Goal: Task Accomplishment & Management: Complete application form

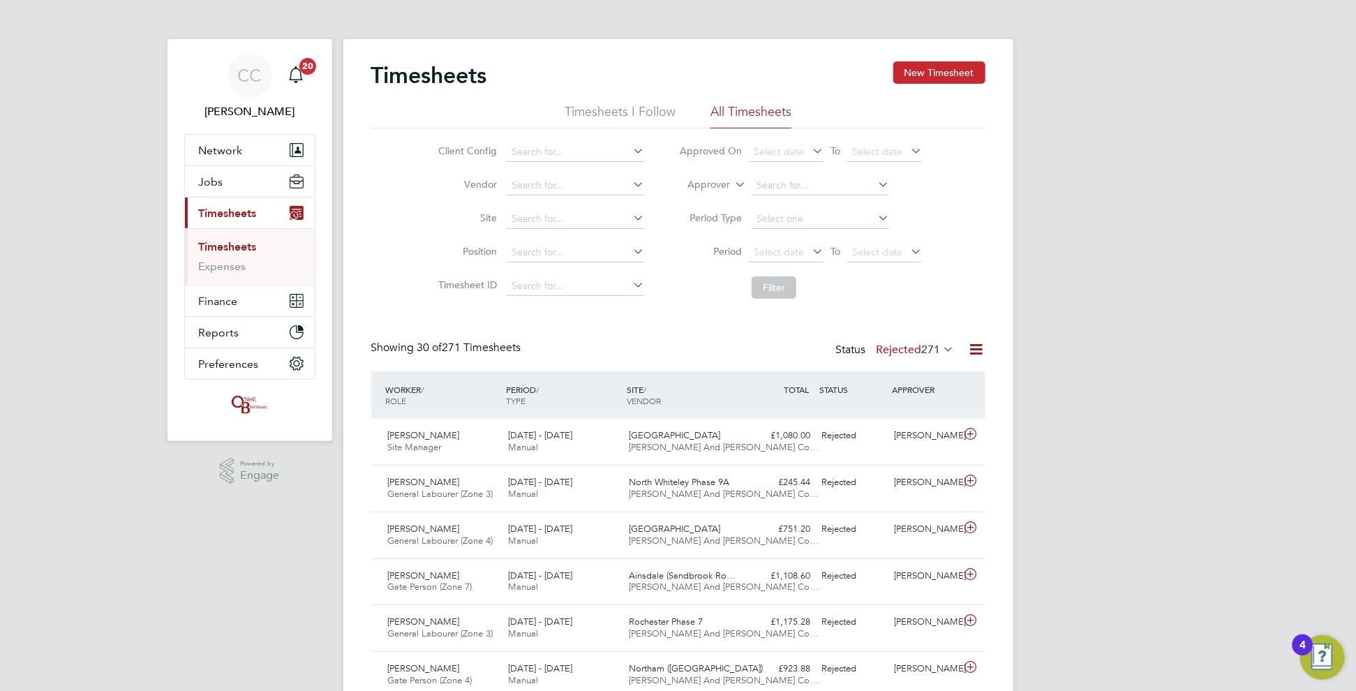
click at [950, 68] on button "New Timesheet" at bounding box center [939, 72] width 92 height 22
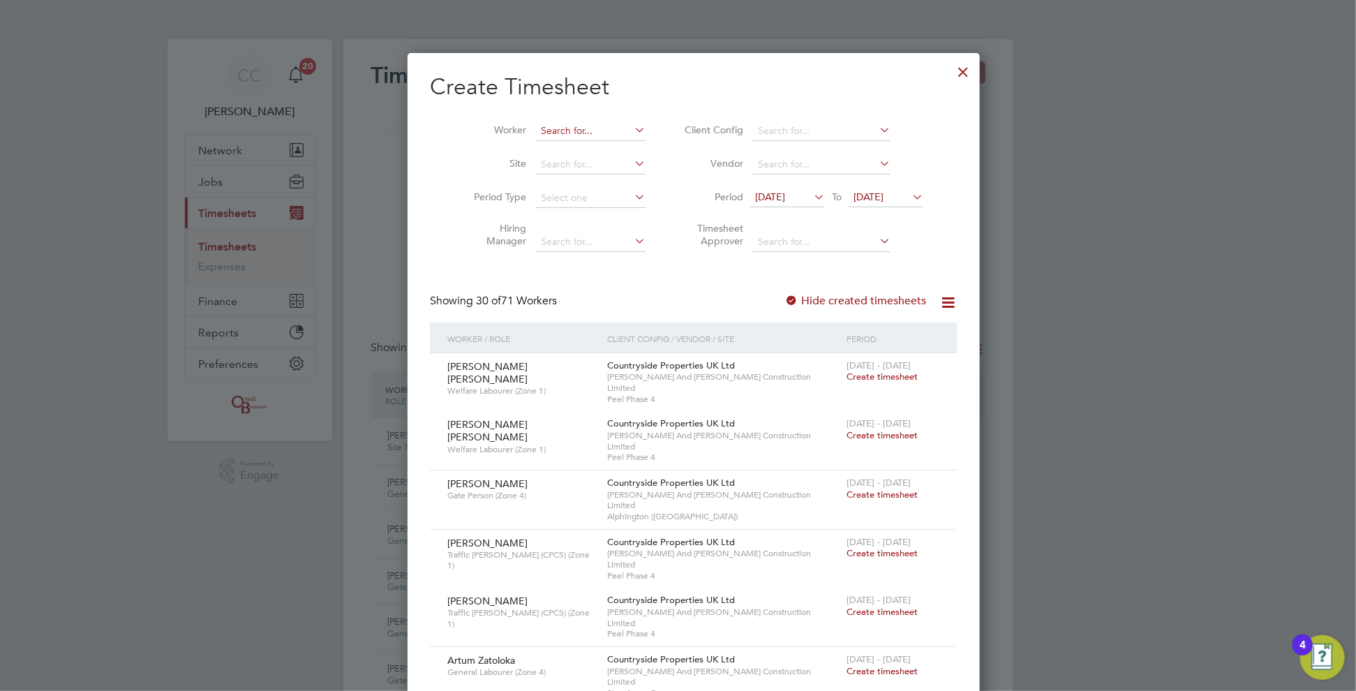
click at [595, 122] on input at bounding box center [591, 131] width 110 height 20
click at [576, 143] on li "[PERSON_NAME]" at bounding box center [588, 149] width 139 height 19
type input "[PERSON_NAME]"
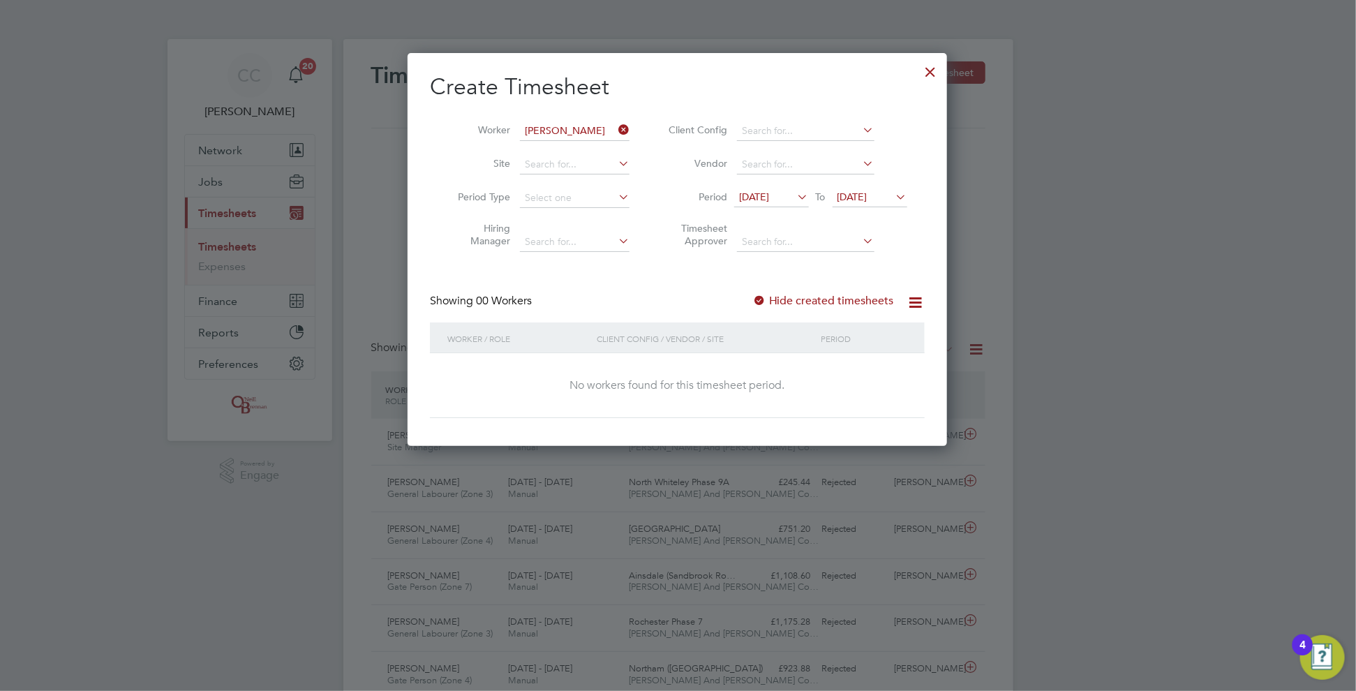
click at [869, 188] on span "[DATE]" at bounding box center [869, 197] width 75 height 19
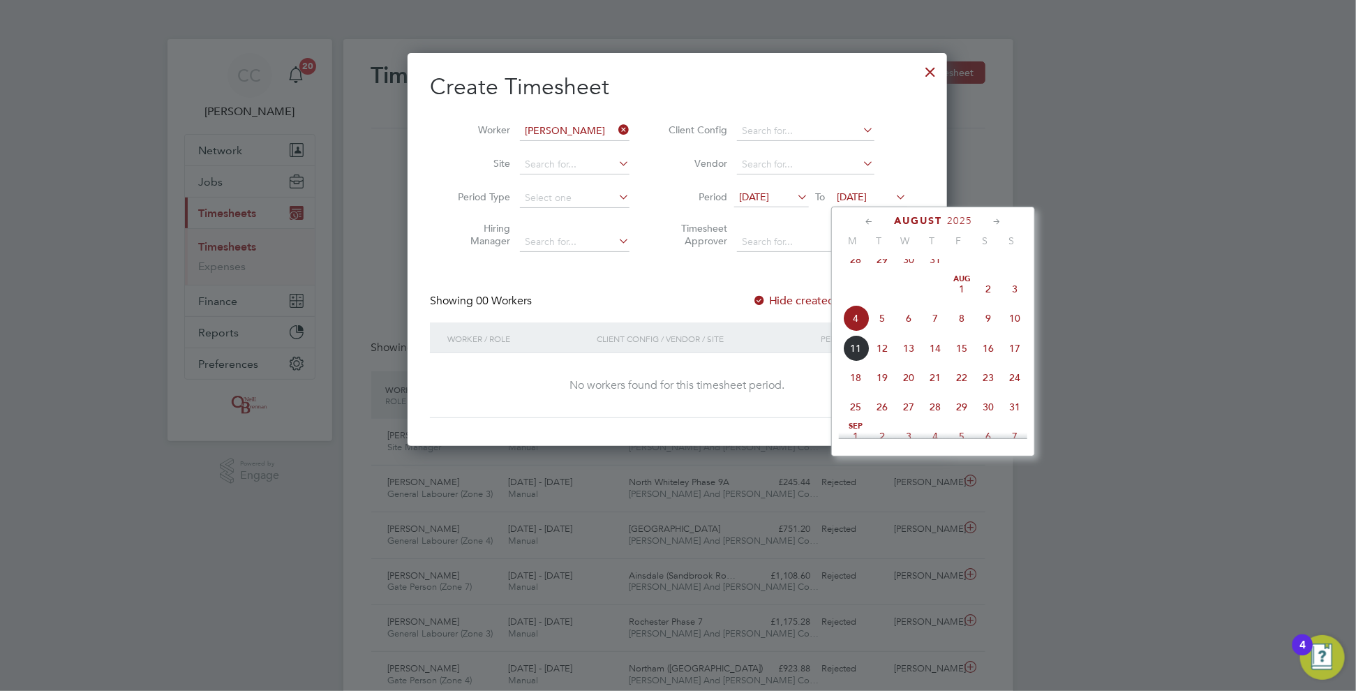
click at [1014, 331] on span "10" at bounding box center [1014, 318] width 27 height 27
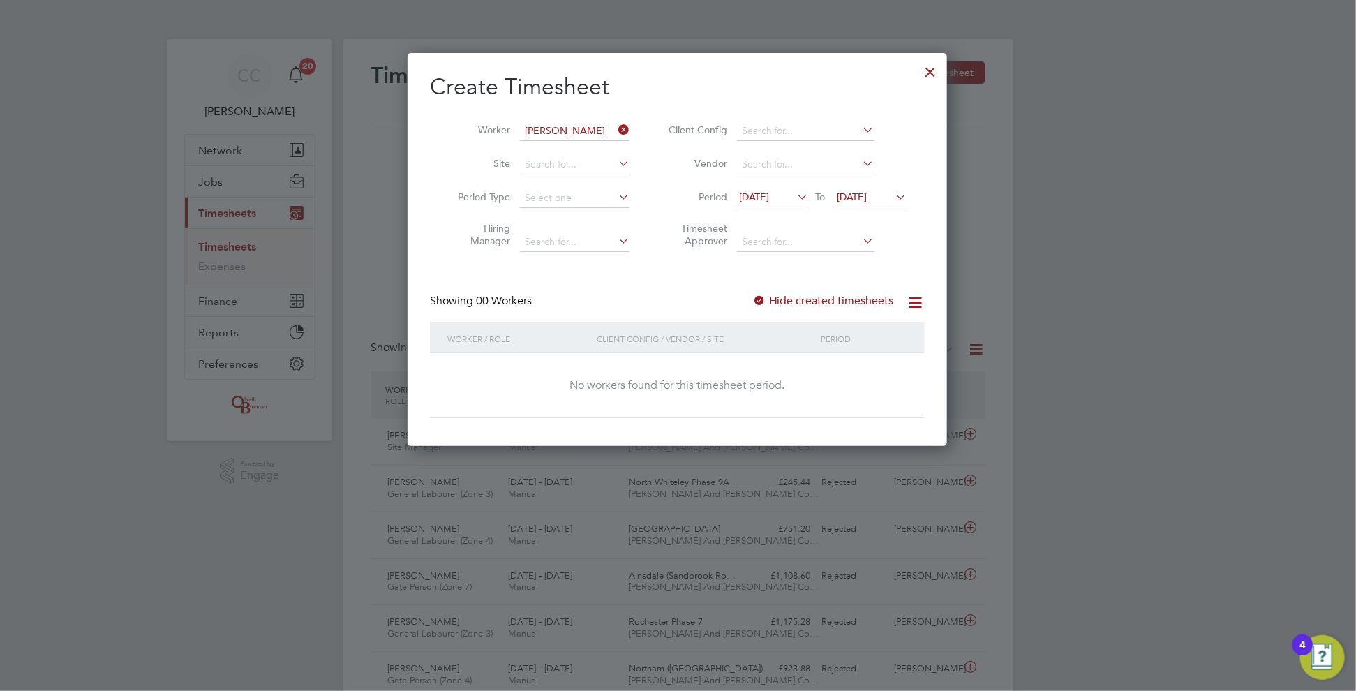
click at [755, 300] on div at bounding box center [759, 301] width 14 height 14
click at [761, 297] on div at bounding box center [759, 301] width 14 height 14
click at [615, 126] on icon at bounding box center [615, 130] width 0 height 20
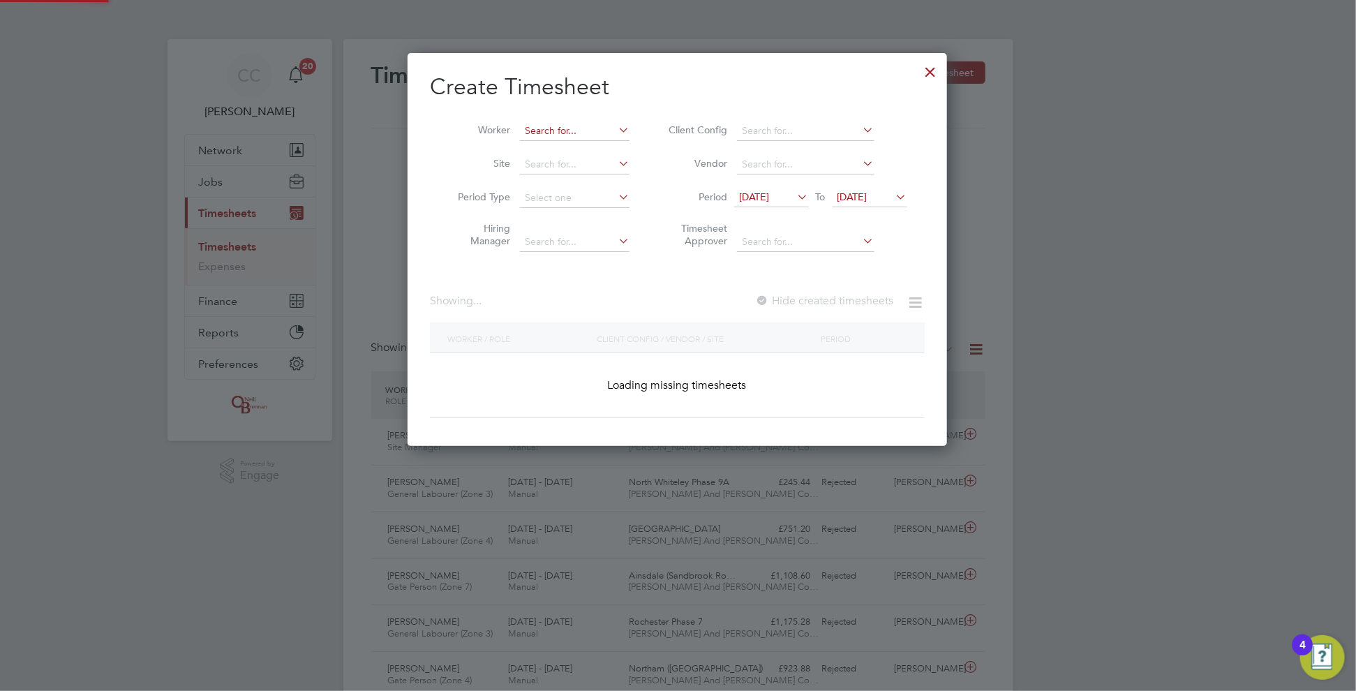
click at [604, 133] on input at bounding box center [575, 131] width 110 height 20
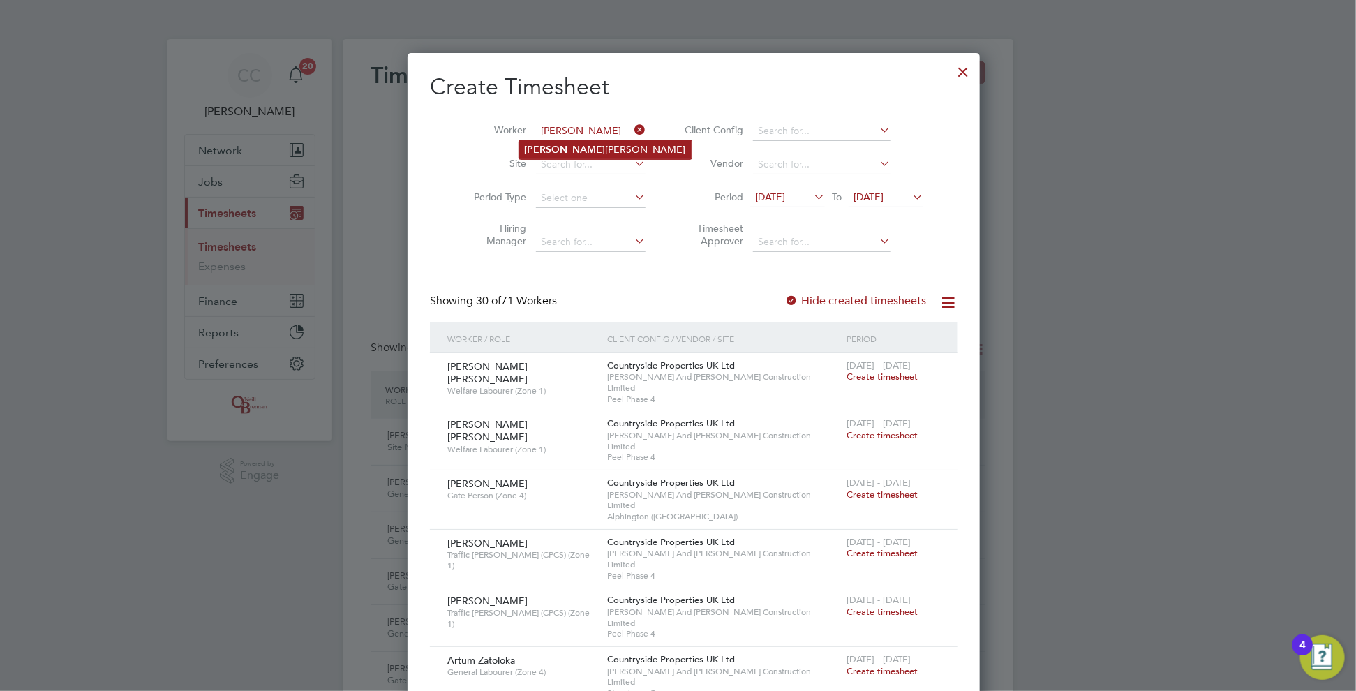
click at [581, 144] on li "[PERSON_NAME]" at bounding box center [605, 149] width 172 height 19
type input "[PERSON_NAME]"
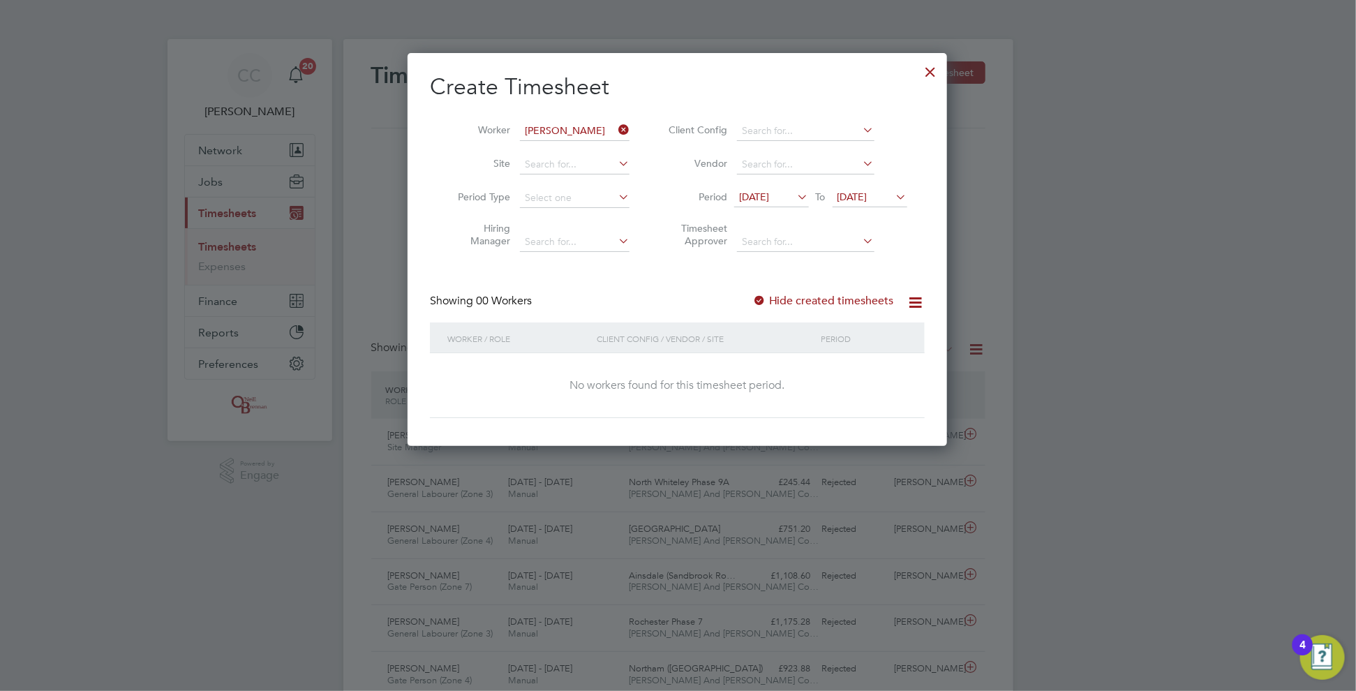
click at [774, 308] on div "Showing 00 Workers Hide created timesheets" at bounding box center [677, 308] width 495 height 29
click at [764, 294] on div at bounding box center [759, 301] width 14 height 14
click at [764, 300] on div at bounding box center [759, 301] width 14 height 14
click at [615, 121] on icon at bounding box center [615, 130] width 0 height 20
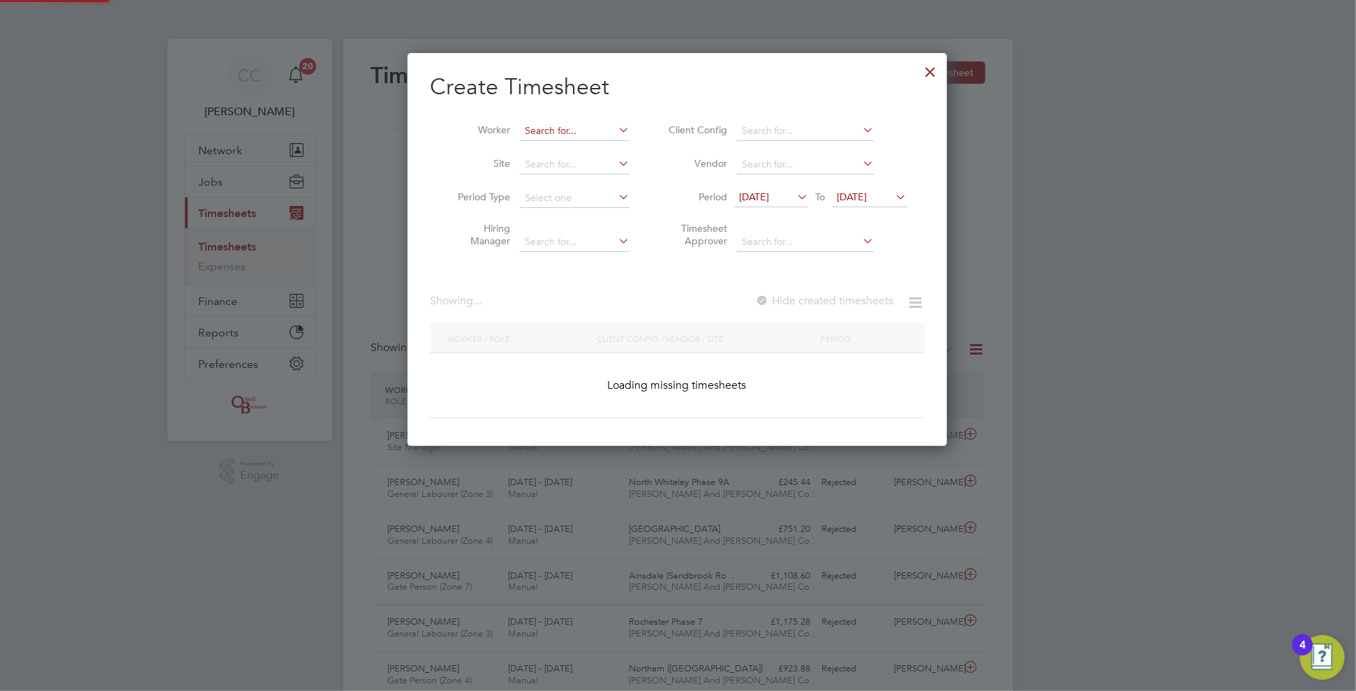
click at [603, 133] on input at bounding box center [575, 131] width 110 height 20
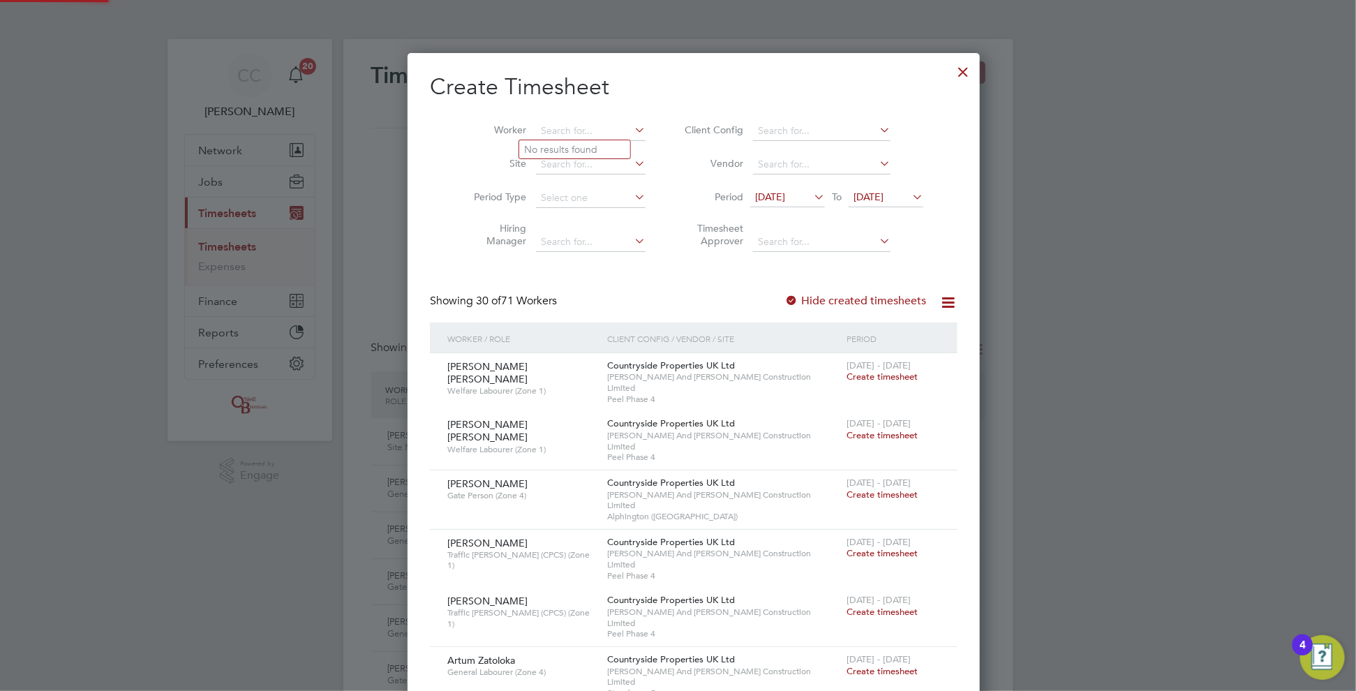
scroll to position [2388, 540]
click at [545, 142] on li "[PERSON_NAME] am" at bounding box center [584, 149] width 130 height 19
type input "[PERSON_NAME]"
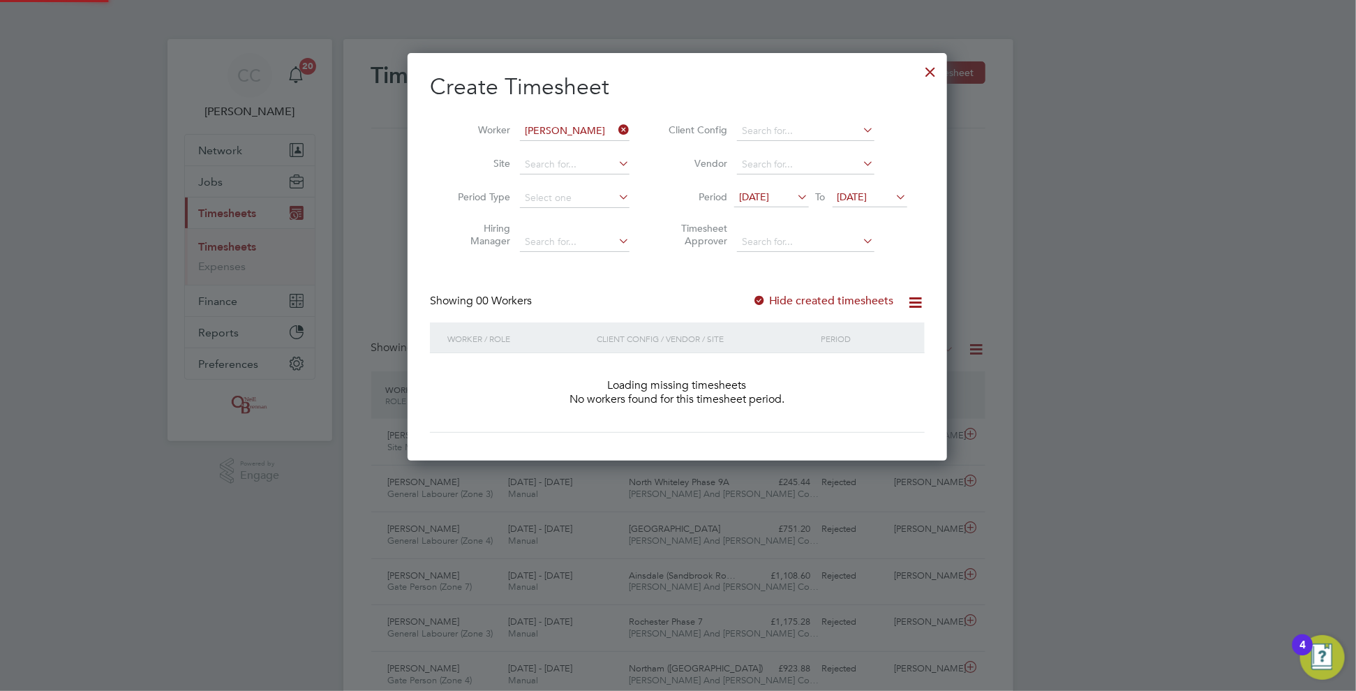
scroll to position [393, 540]
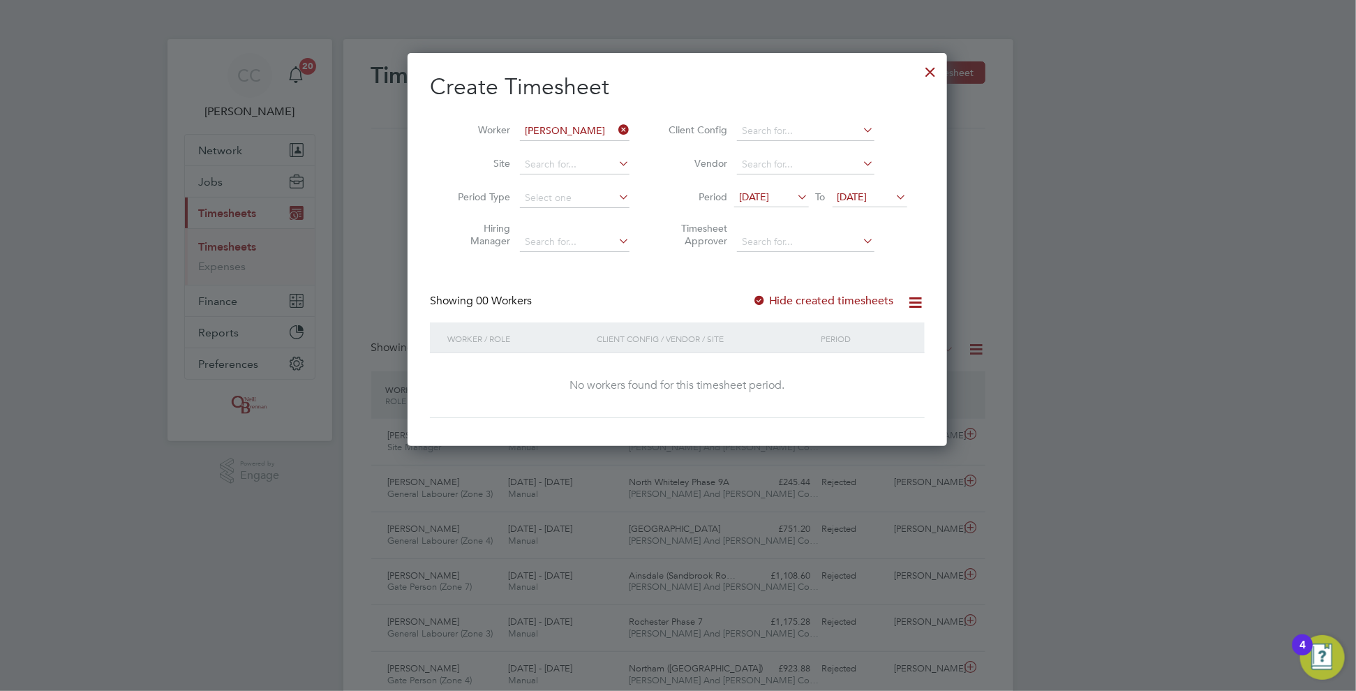
click at [781, 301] on label "Hide created timesheets" at bounding box center [823, 301] width 142 height 14
click at [766, 301] on div at bounding box center [759, 301] width 14 height 14
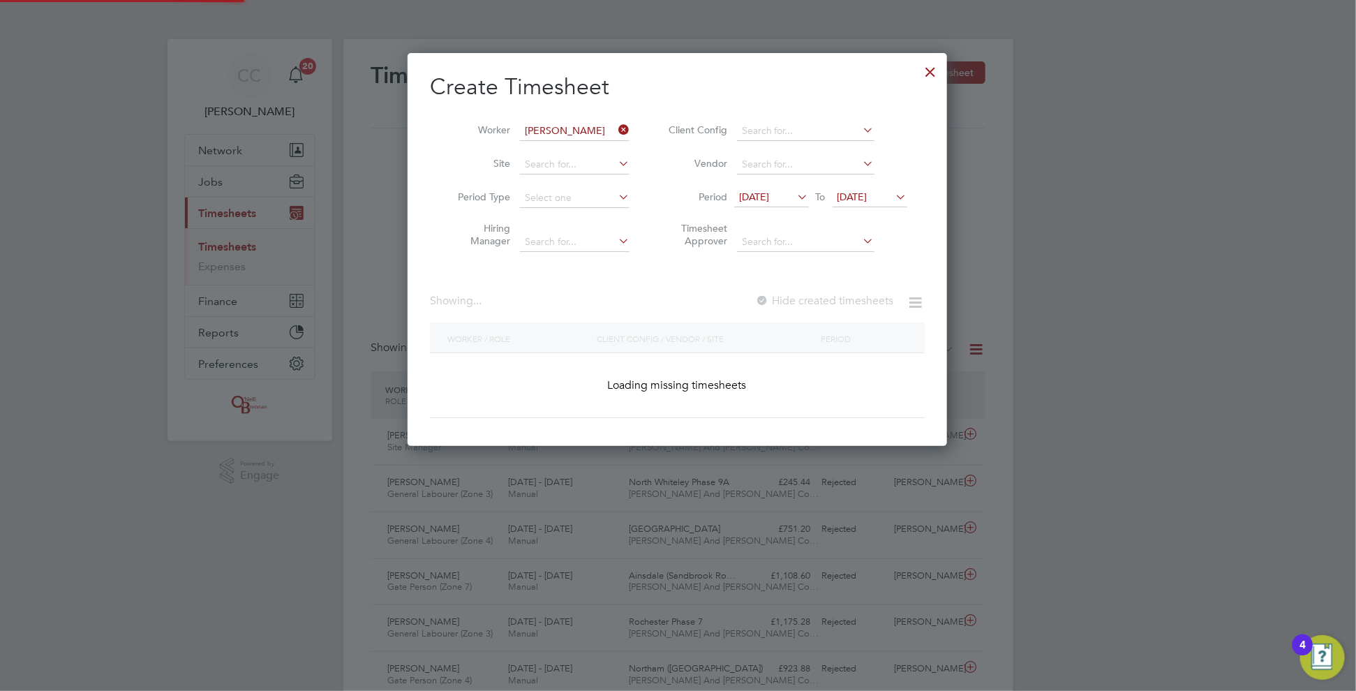
scroll to position [448, 540]
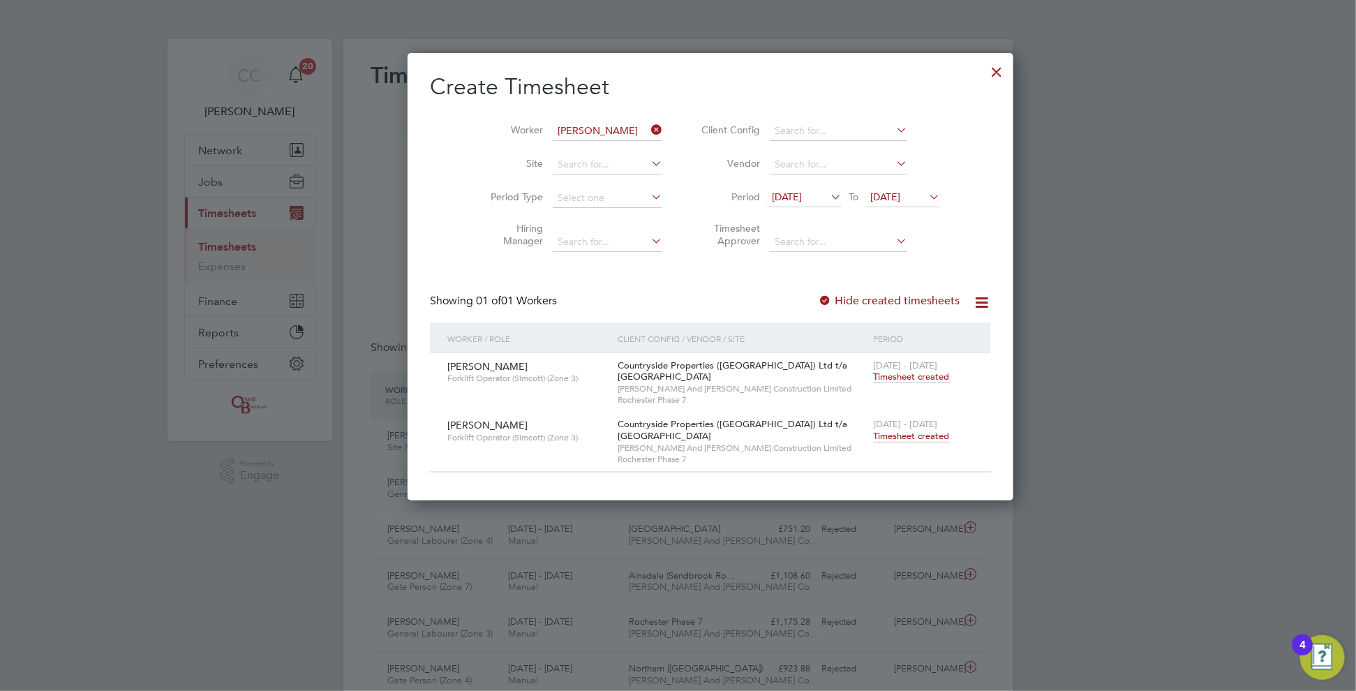
click at [874, 434] on span "Timesheet created" at bounding box center [912, 436] width 76 height 13
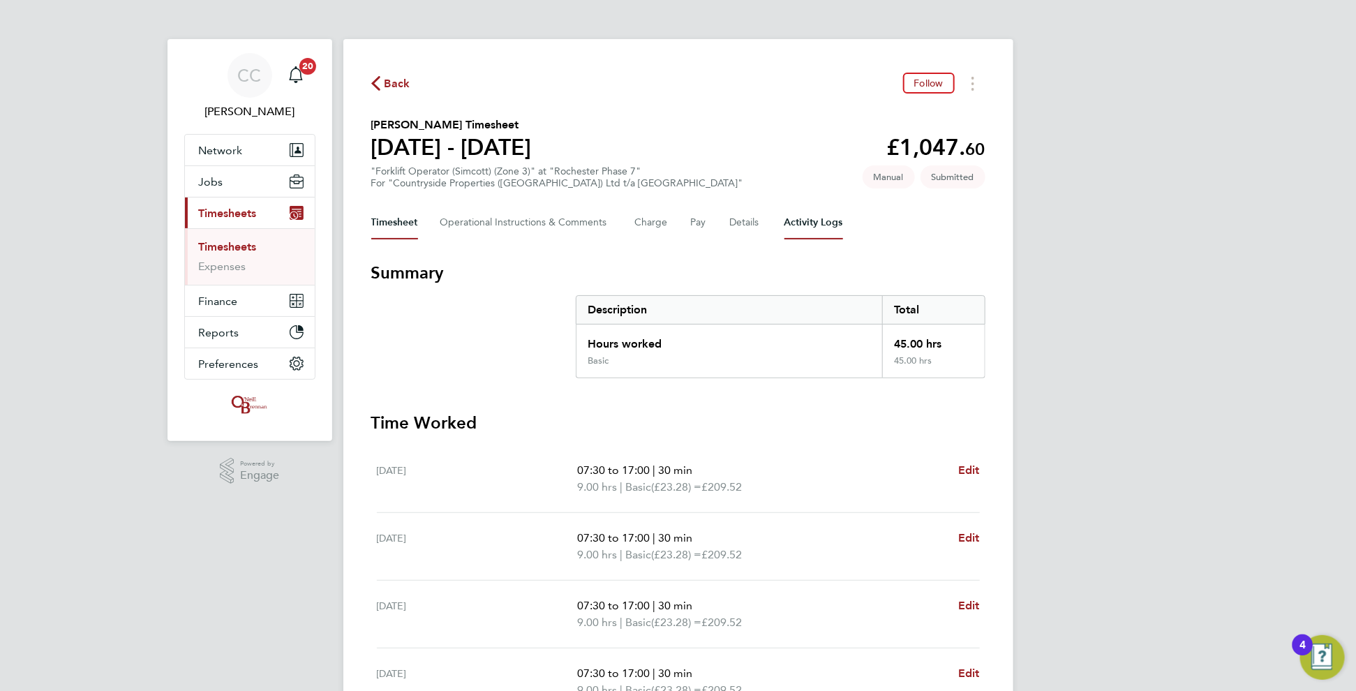
click at [798, 220] on Logs-tab "Activity Logs" at bounding box center [813, 222] width 59 height 33
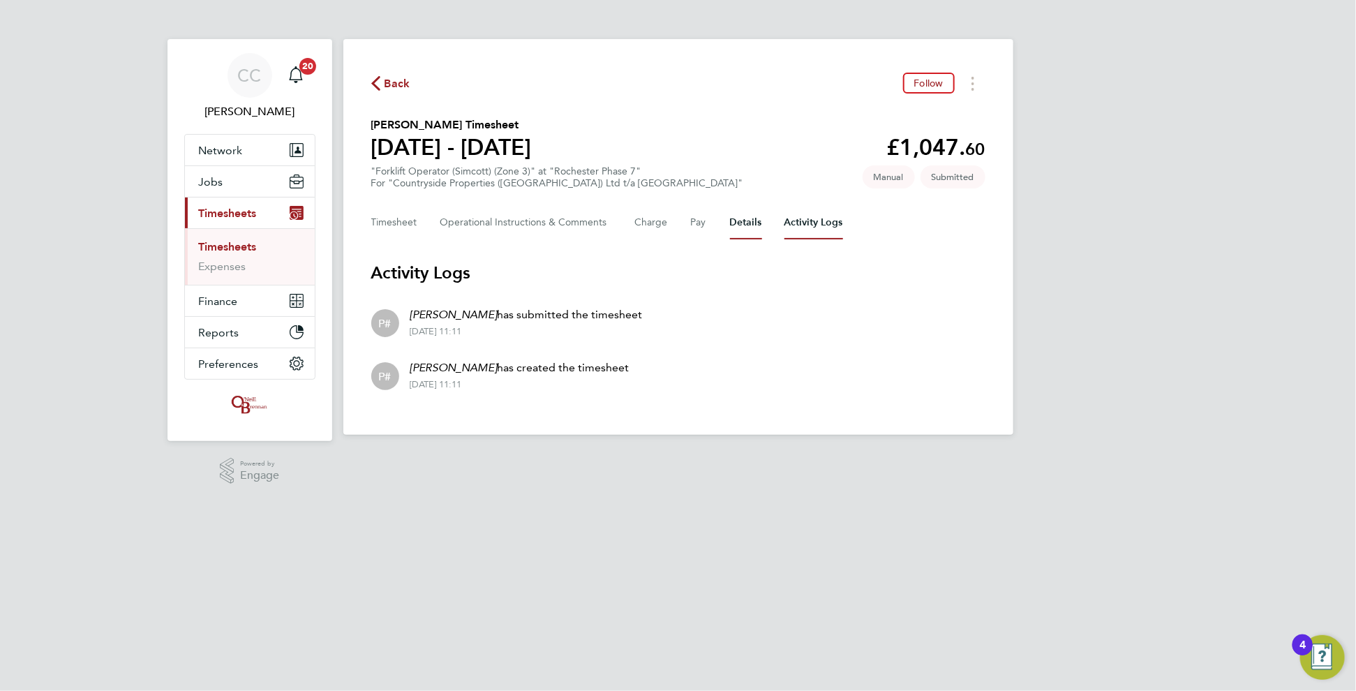
drag, startPoint x: 742, startPoint y: 220, endPoint x: 627, endPoint y: 225, distance: 115.2
click at [742, 220] on button "Details" at bounding box center [746, 222] width 32 height 33
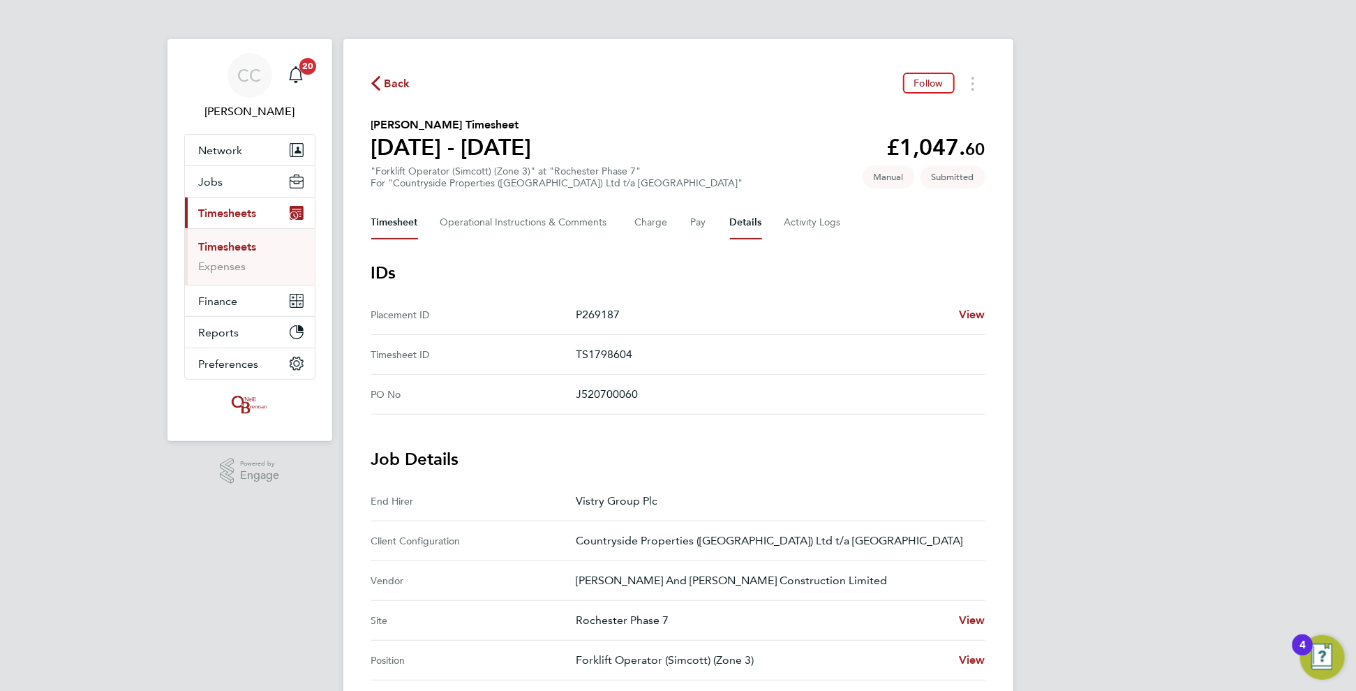
click at [402, 214] on button "Timesheet" at bounding box center [394, 222] width 47 height 33
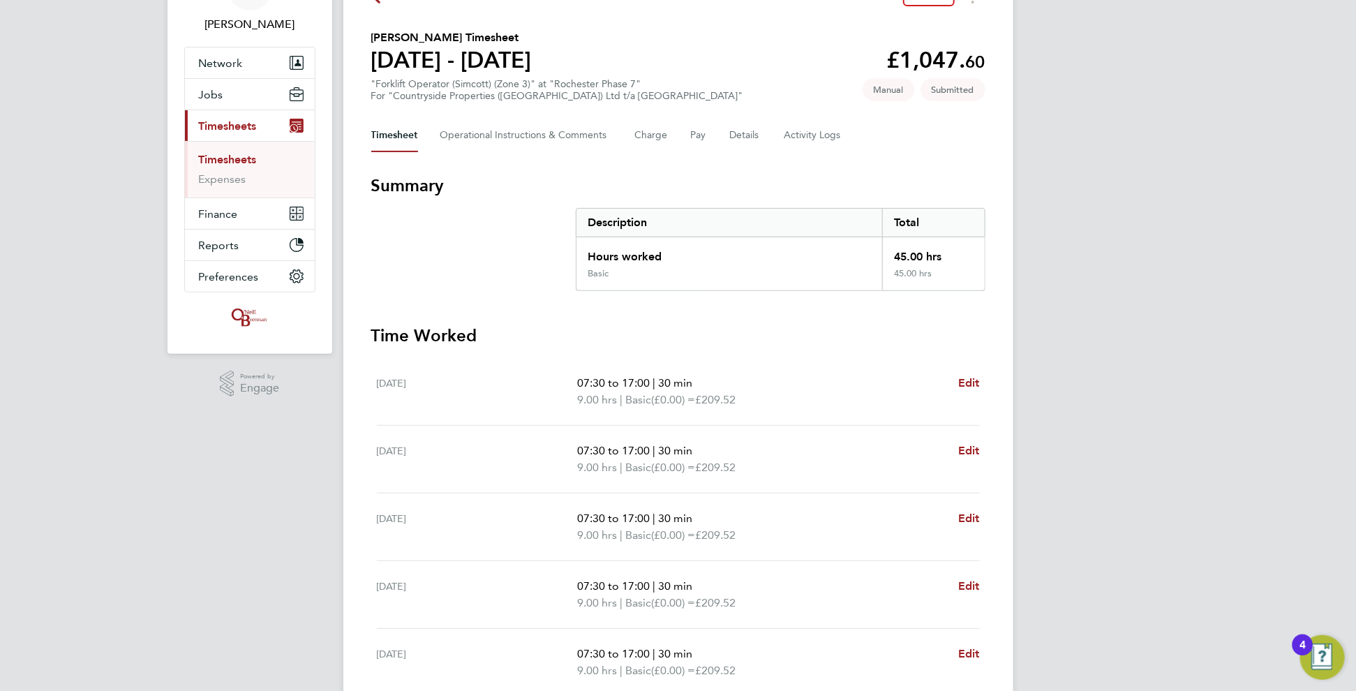
scroll to position [186, 0]
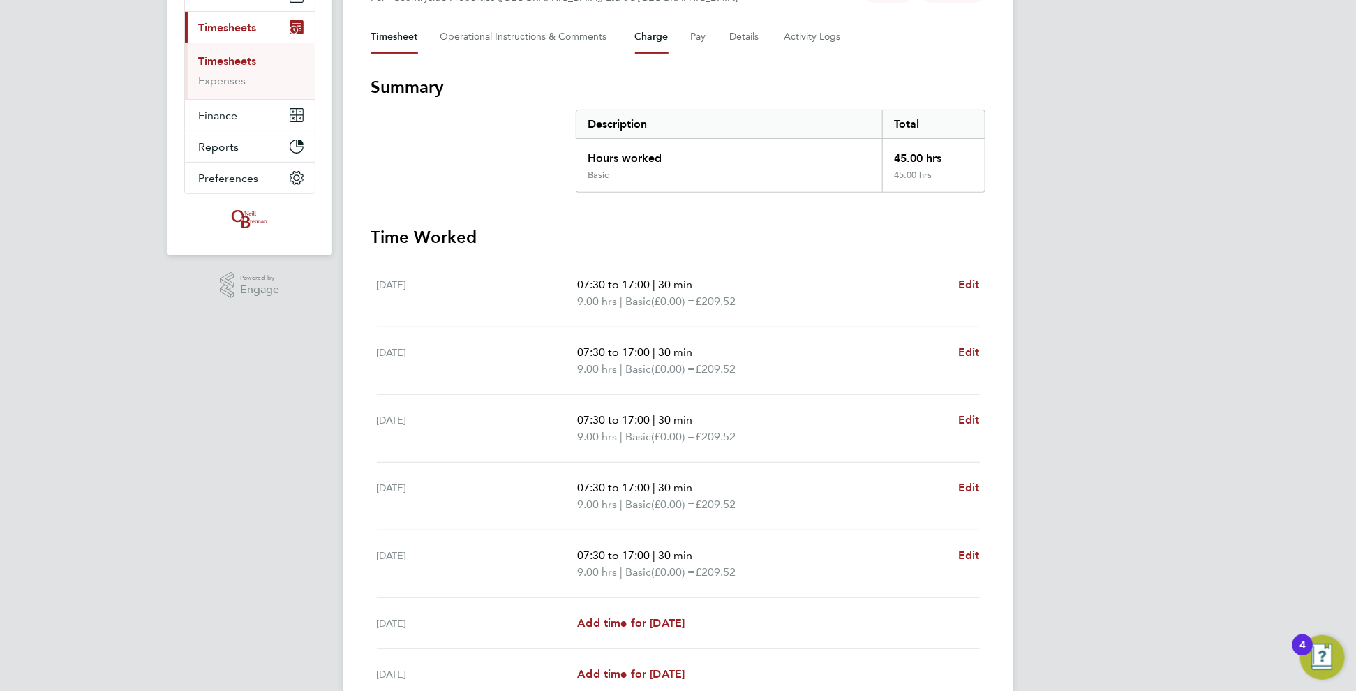
click at [653, 34] on button "Charge" at bounding box center [651, 36] width 33 height 33
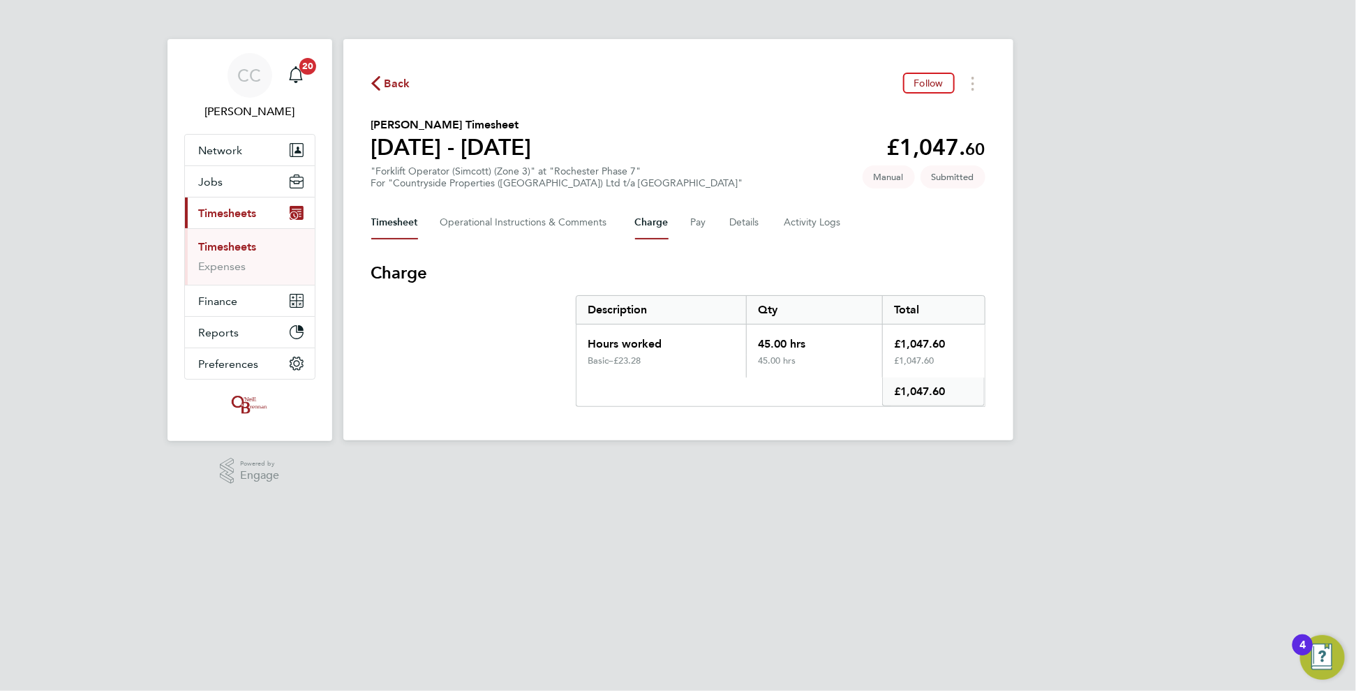
click at [393, 213] on button "Timesheet" at bounding box center [394, 222] width 47 height 33
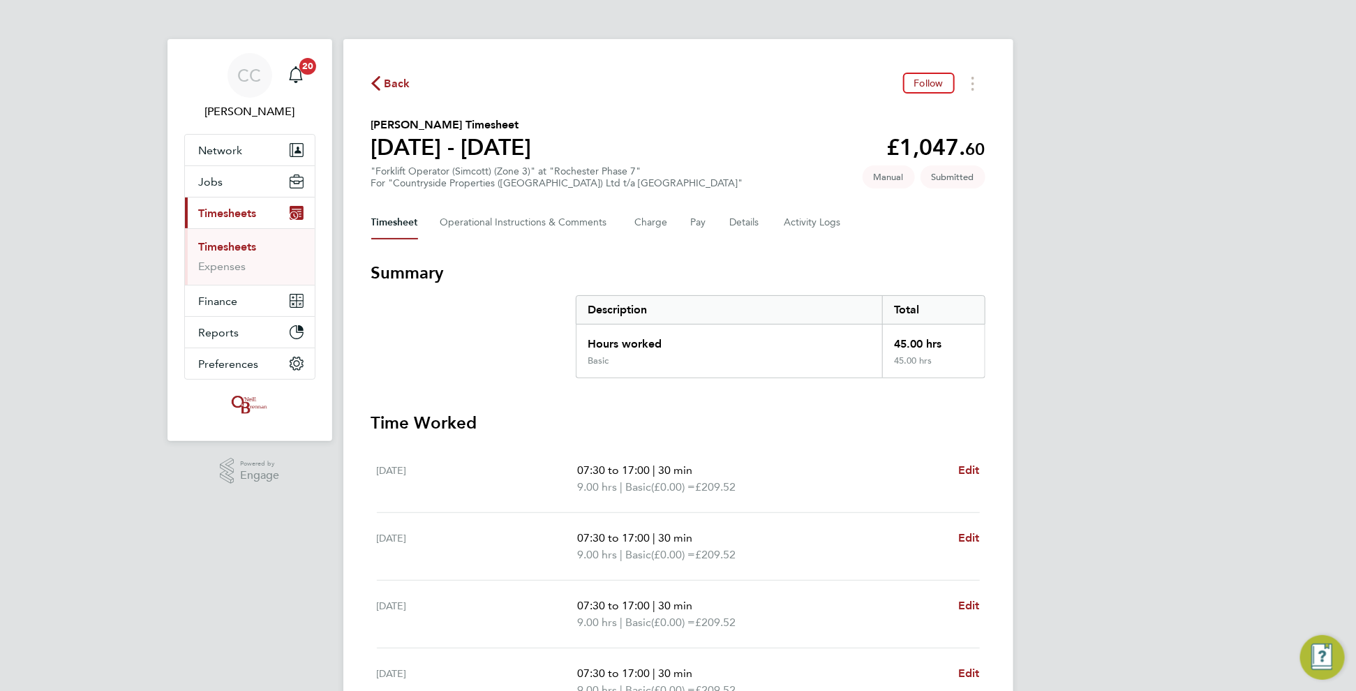
click at [393, 78] on span "Back" at bounding box center [397, 83] width 26 height 17
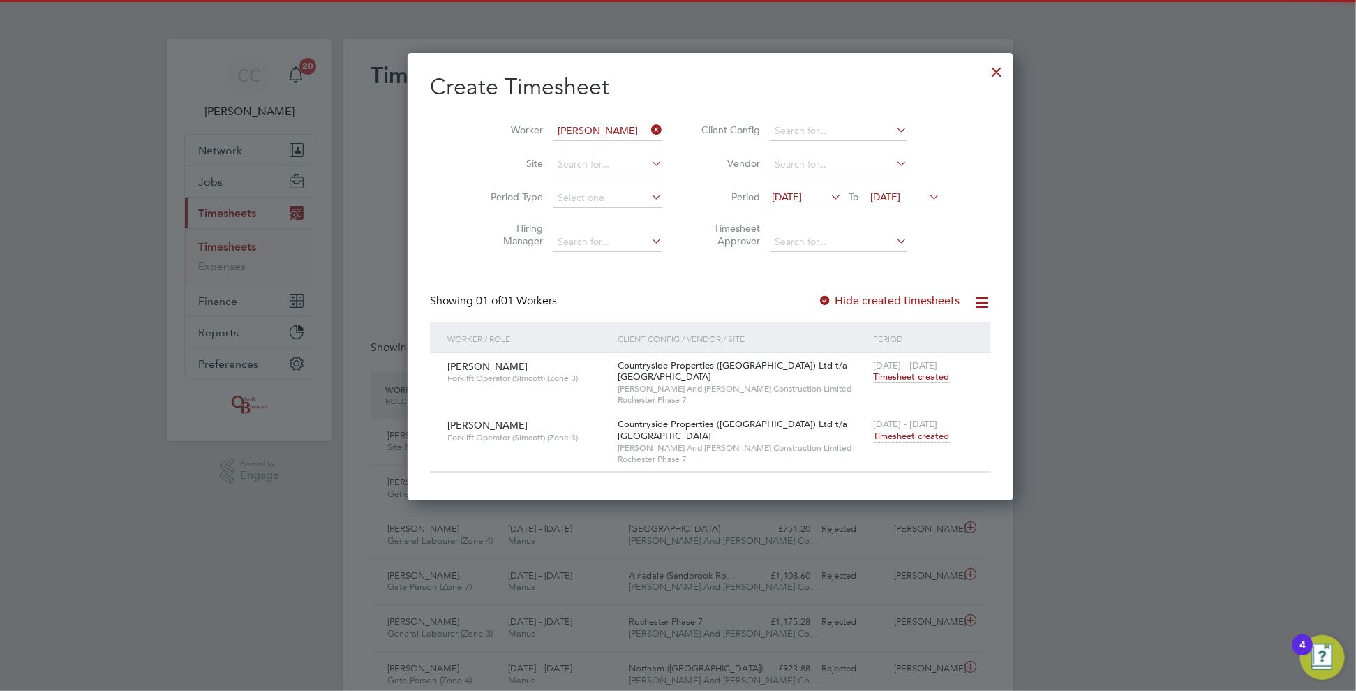
scroll to position [35, 121]
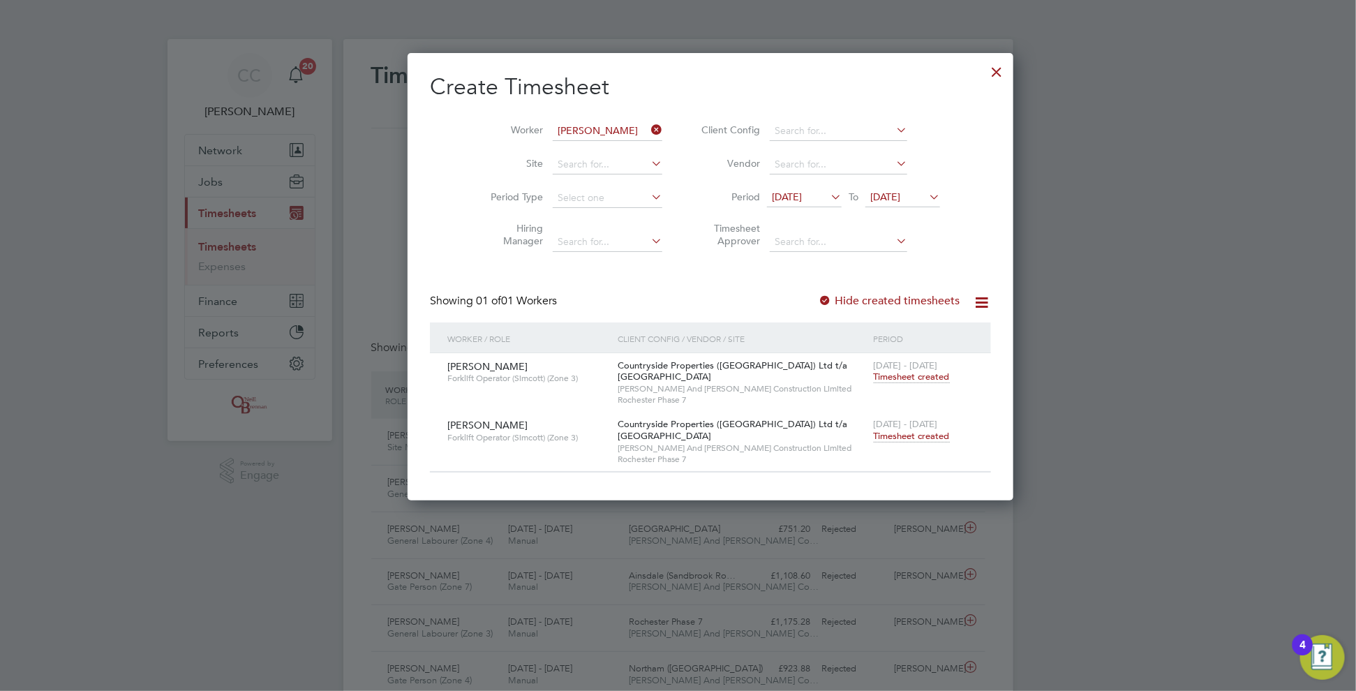
click at [648, 132] on icon at bounding box center [648, 130] width 0 height 20
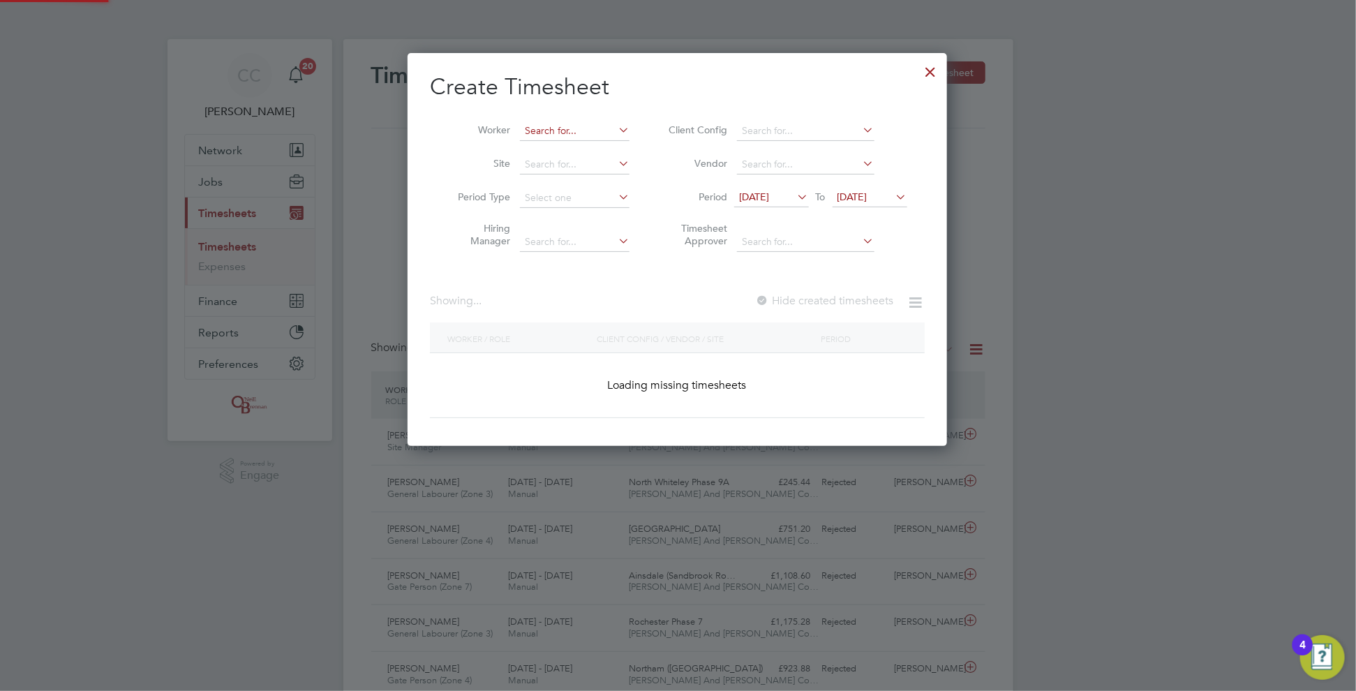
click at [589, 134] on input at bounding box center [575, 131] width 110 height 20
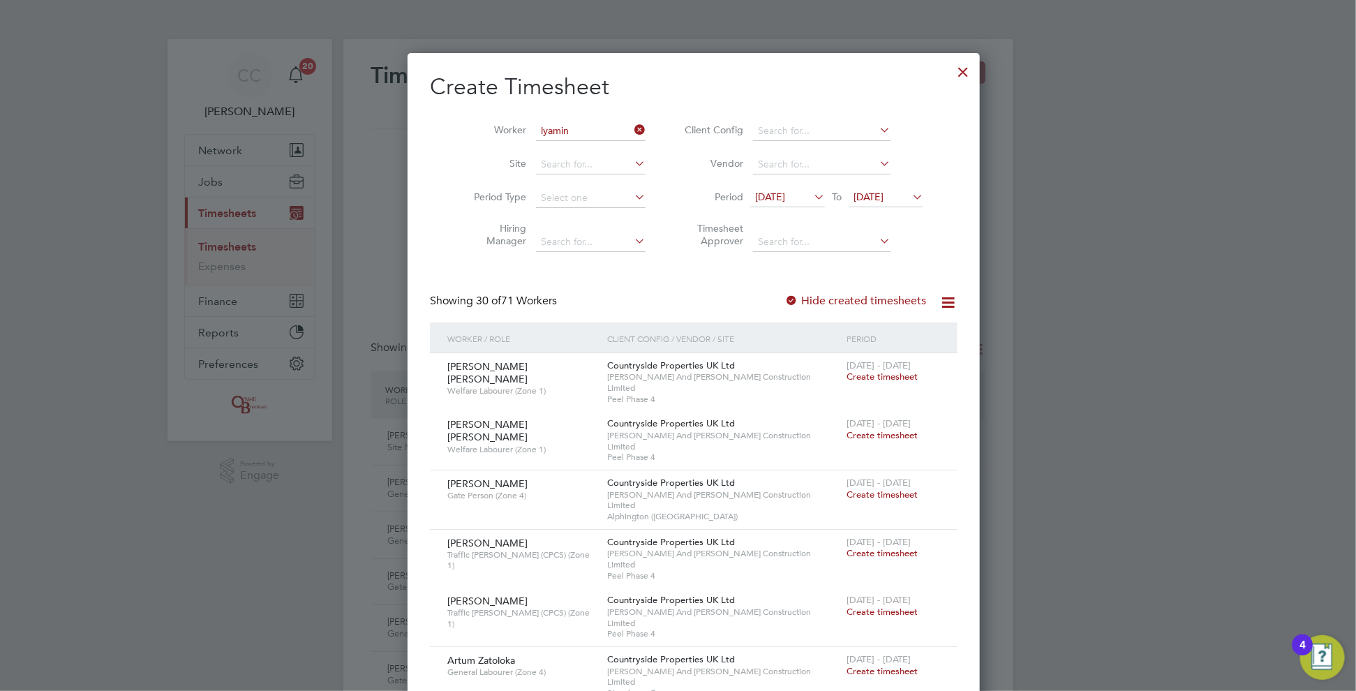
click at [570, 146] on li "Lyamin e [PERSON_NAME]" at bounding box center [574, 149] width 111 height 19
type input "[PERSON_NAME]"
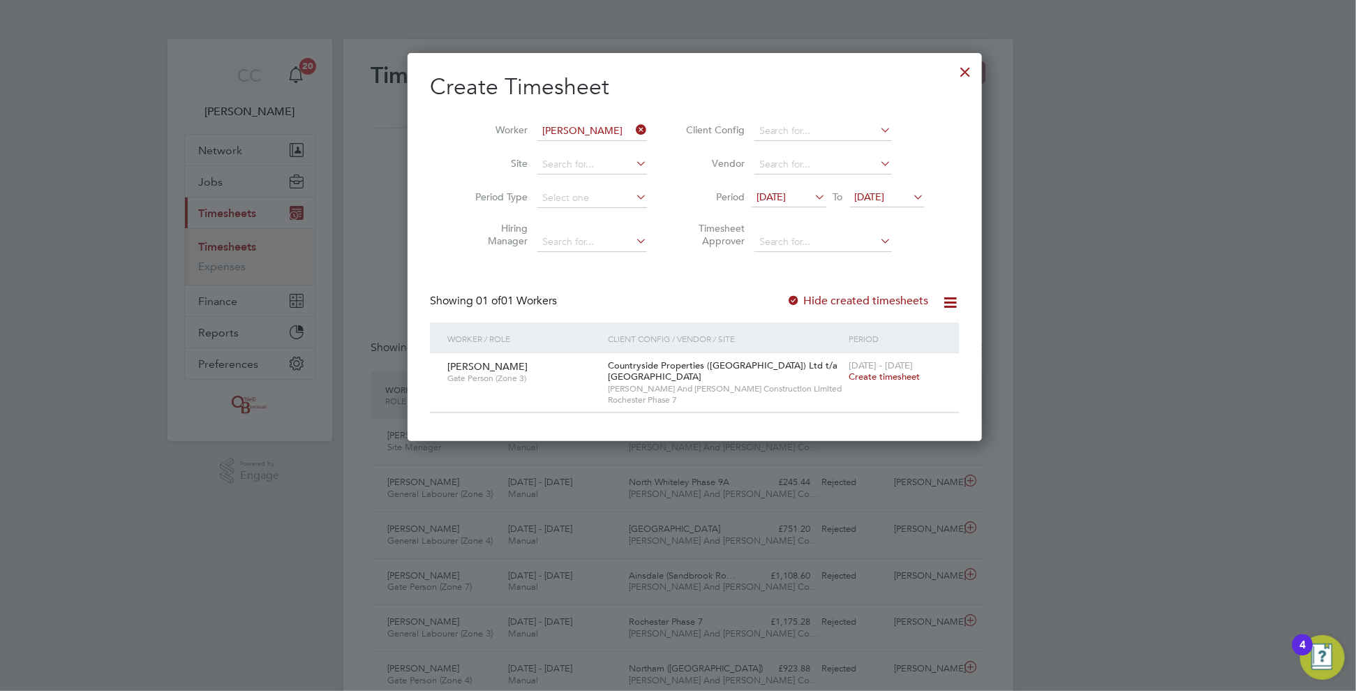
click at [860, 375] on span "Create timesheet" at bounding box center [883, 376] width 71 height 12
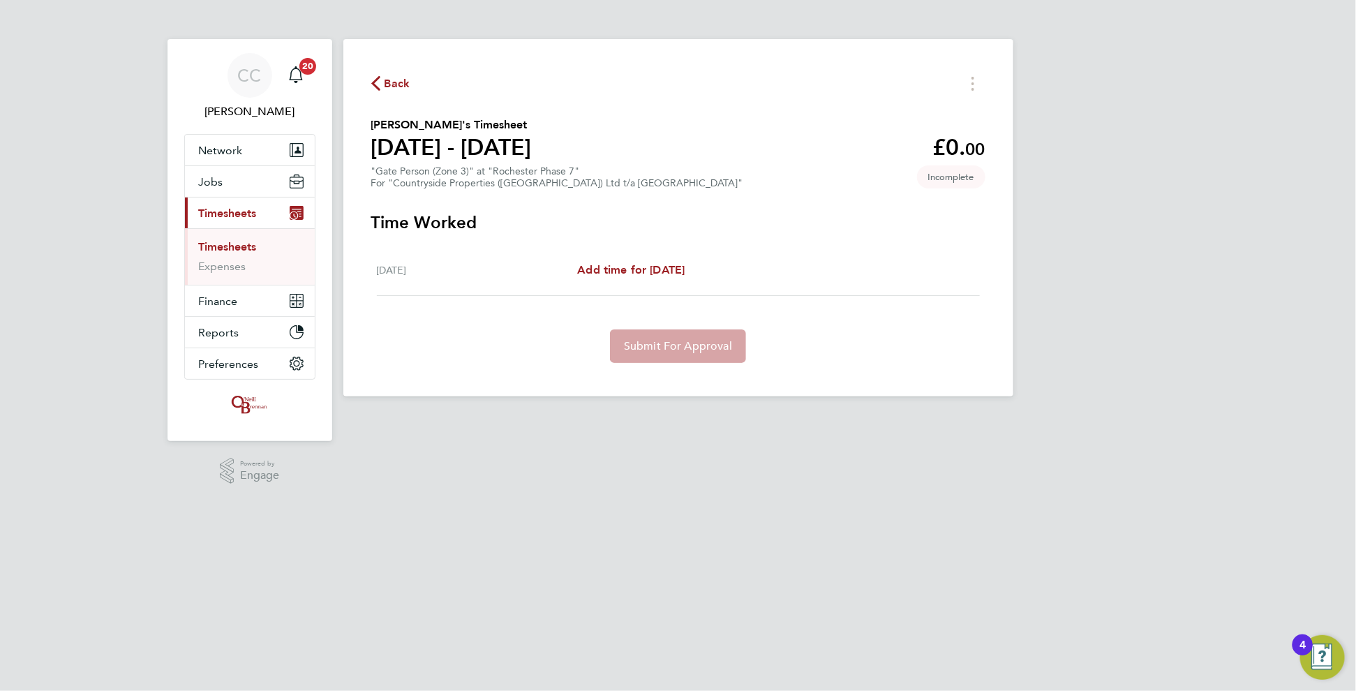
click at [569, 182] on div "For "Countryside Properties ([GEOGRAPHIC_DATA]) Ltd t/a [GEOGRAPHIC_DATA]"" at bounding box center [557, 183] width 372 height 12
click at [647, 264] on span "Add time for [DATE]" at bounding box center [630, 269] width 107 height 13
select select "30"
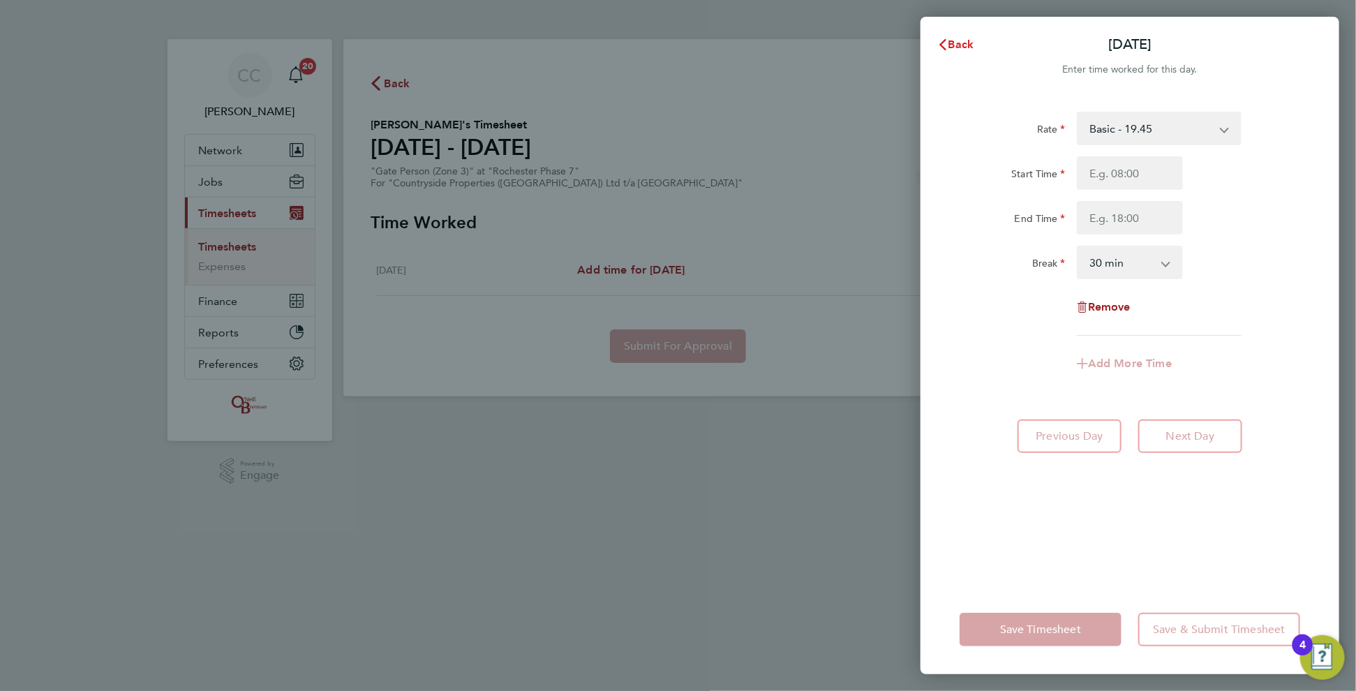
click at [949, 49] on span "Back" at bounding box center [961, 44] width 26 height 13
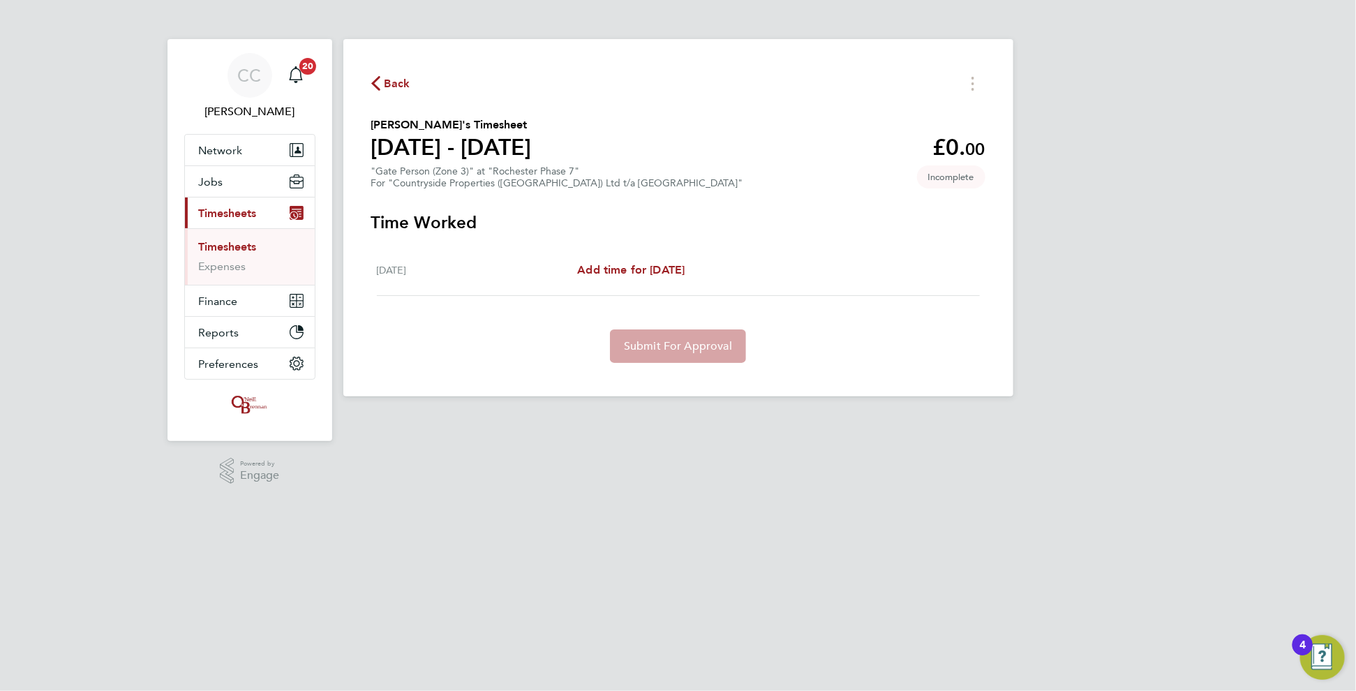
click at [399, 87] on span "Back" at bounding box center [397, 83] width 26 height 17
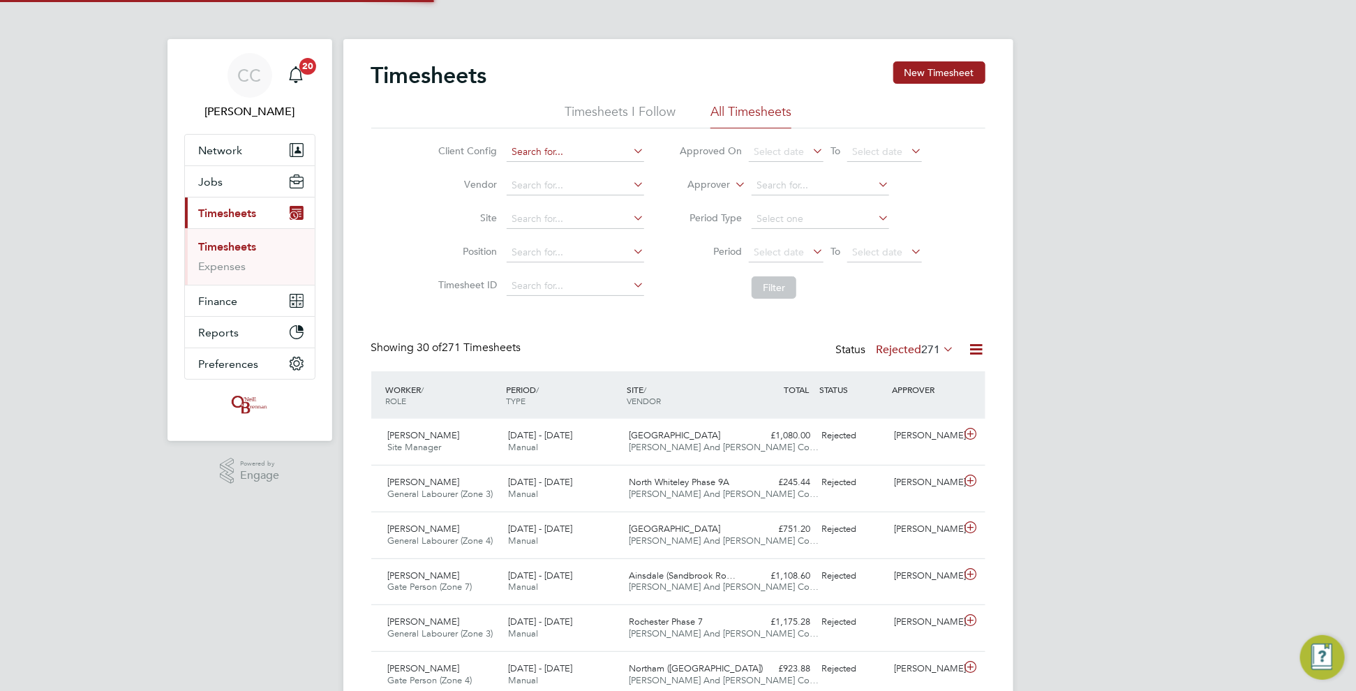
scroll to position [35, 121]
click at [942, 68] on button "New Timesheet" at bounding box center [939, 72] width 92 height 22
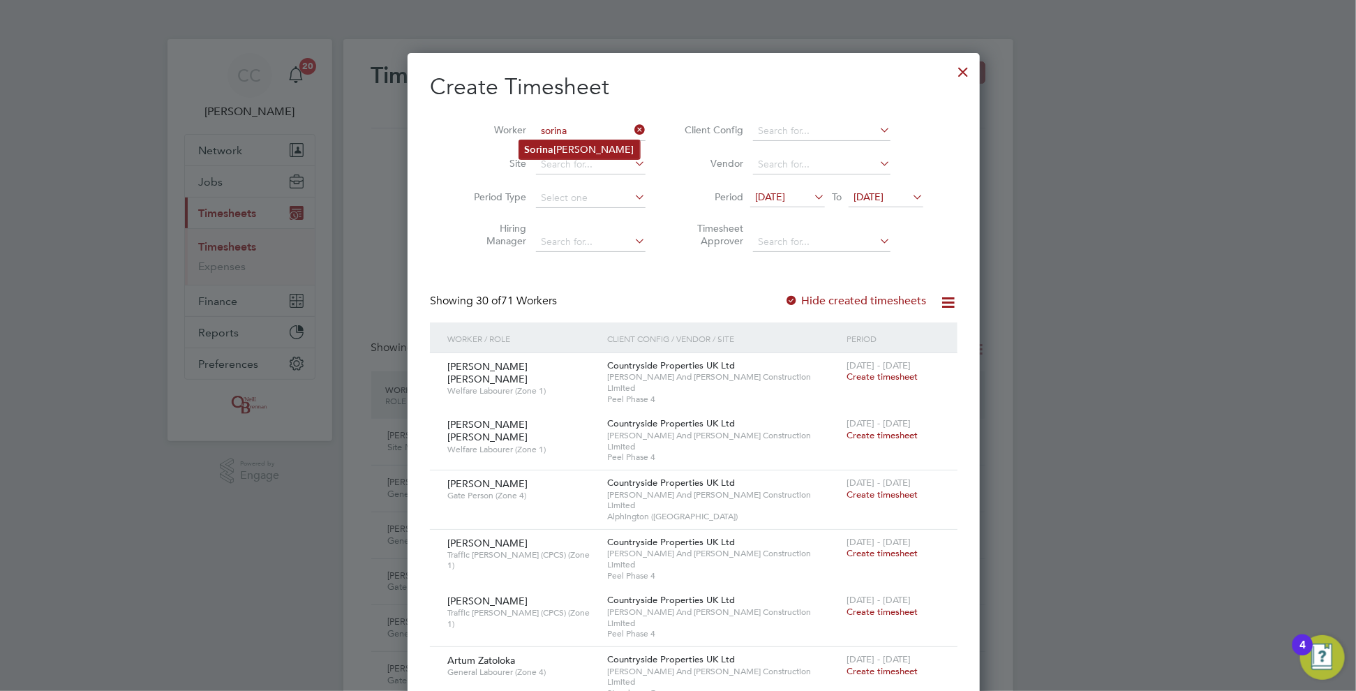
click at [560, 145] on li "Sorina [PERSON_NAME]" at bounding box center [579, 149] width 121 height 19
type input "Sorina [PERSON_NAME]"
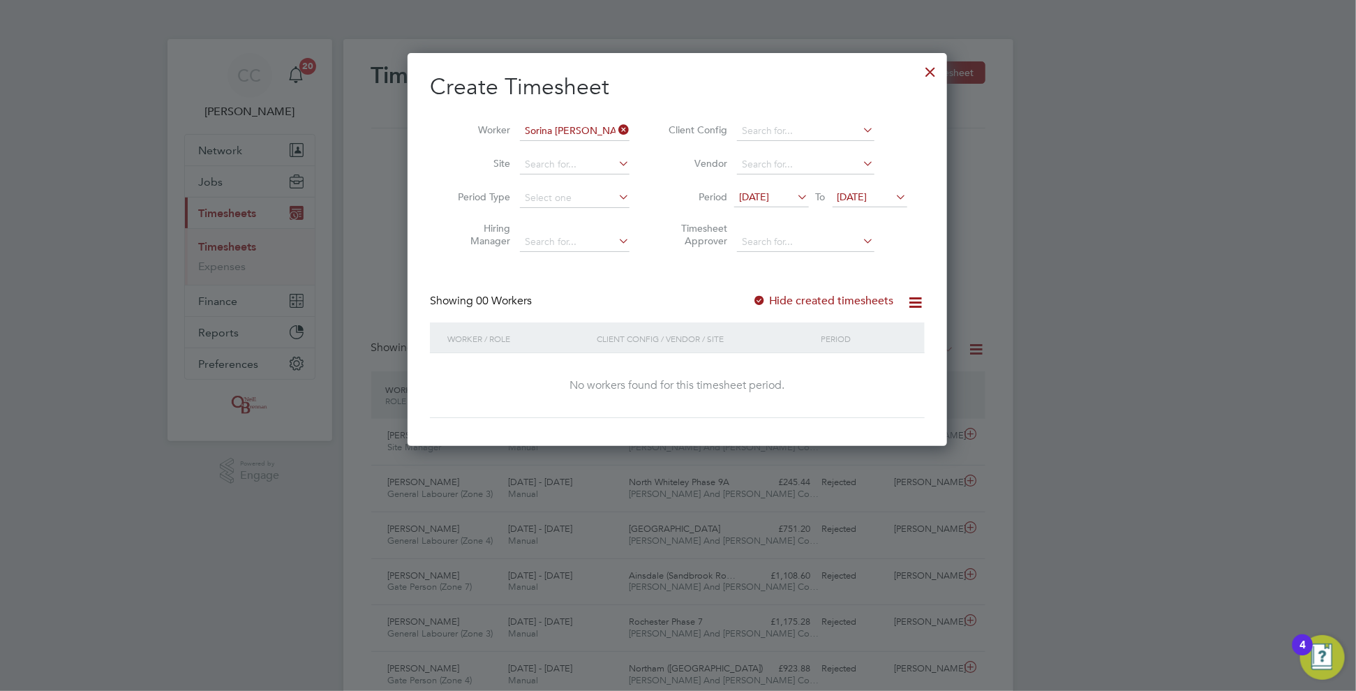
click at [893, 202] on icon at bounding box center [893, 197] width 0 height 20
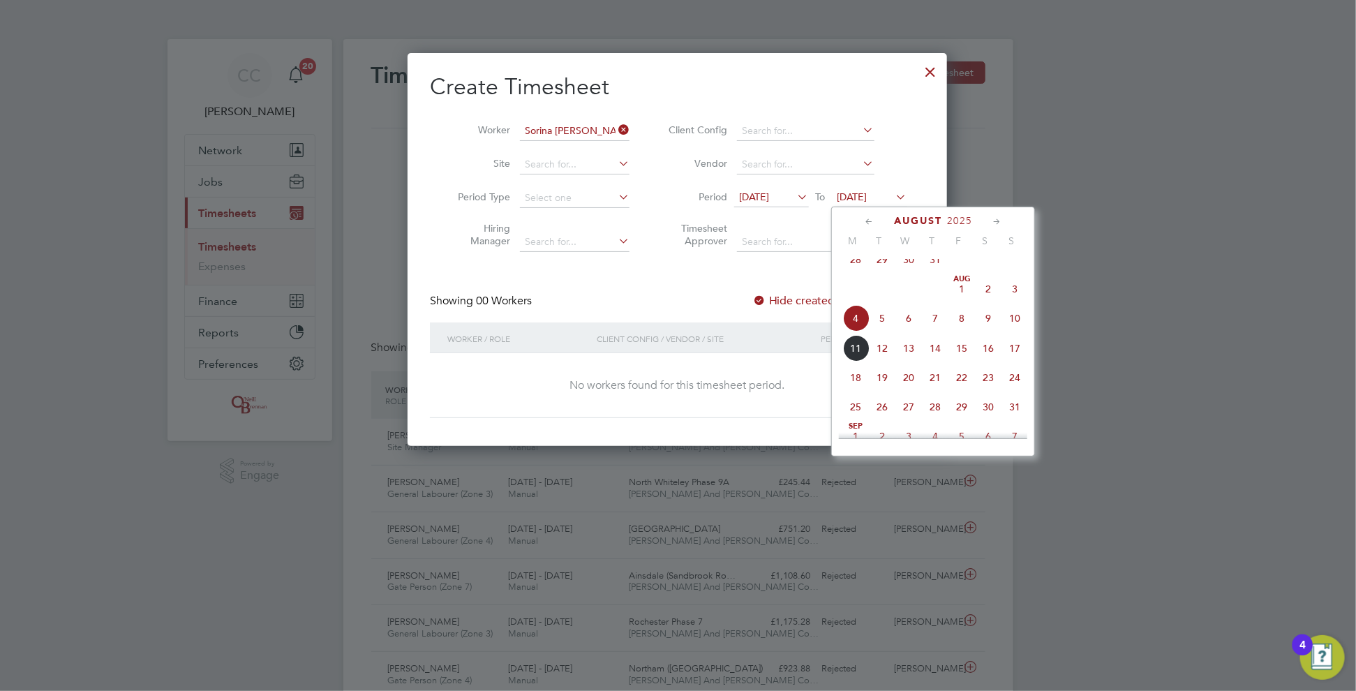
click at [1017, 331] on span "10" at bounding box center [1014, 318] width 27 height 27
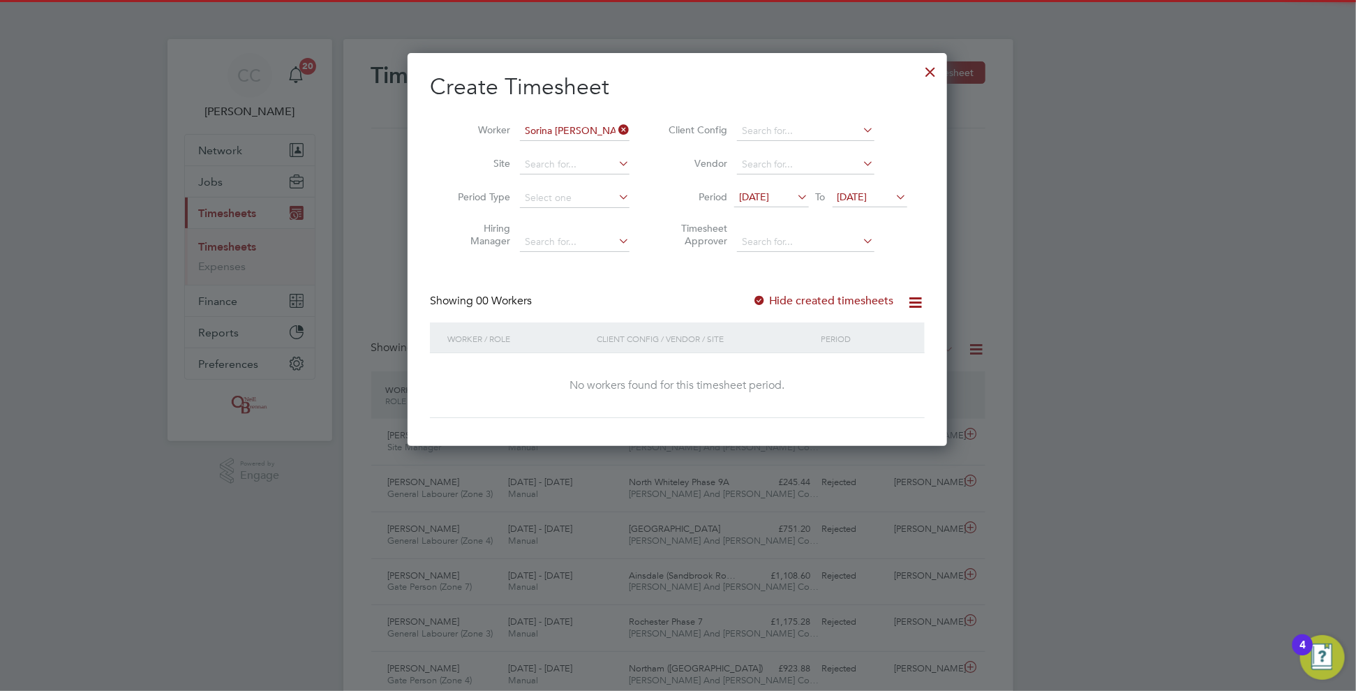
click at [766, 296] on div at bounding box center [759, 301] width 14 height 14
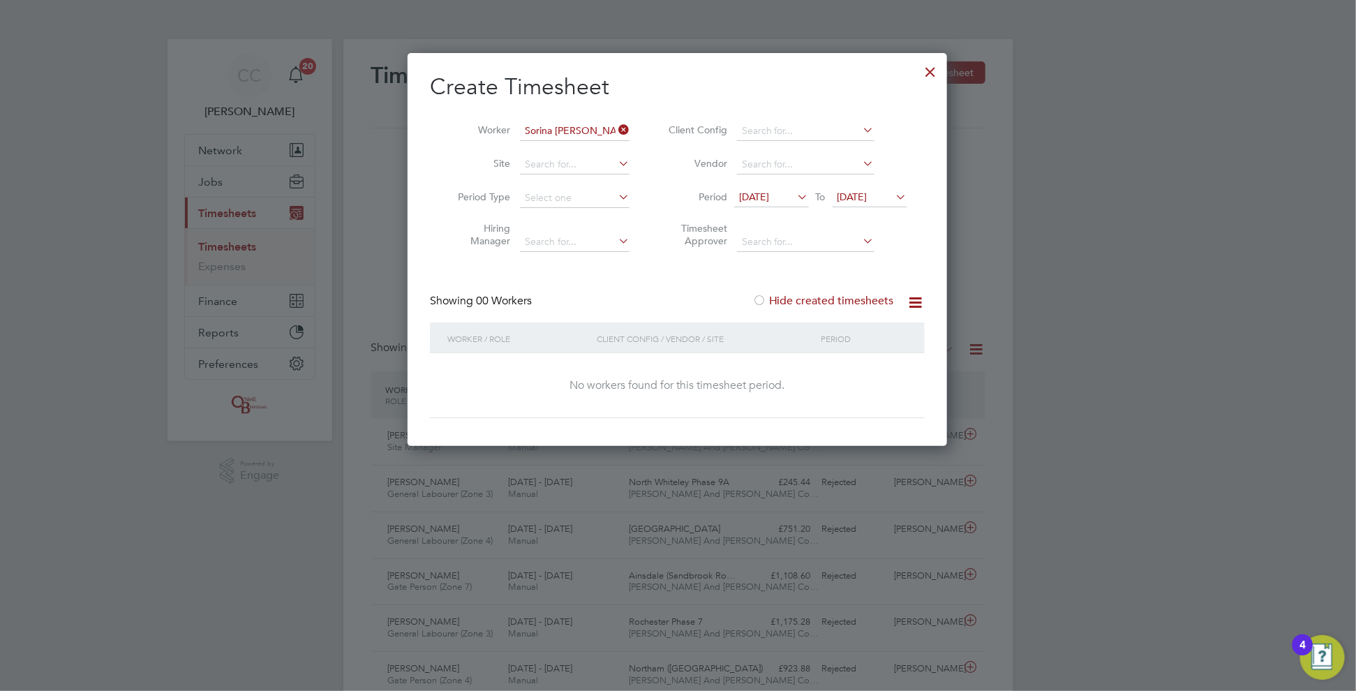
click at [762, 299] on div at bounding box center [759, 301] width 14 height 14
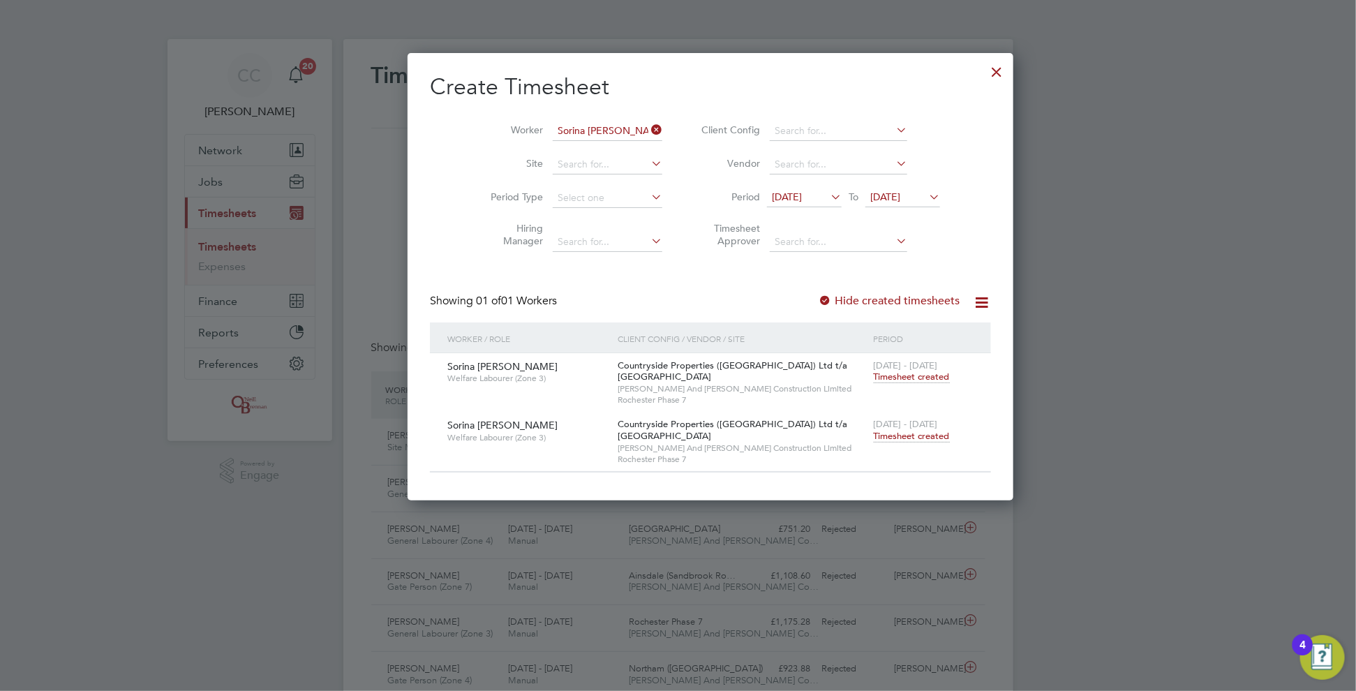
click at [874, 436] on span "Timesheet created" at bounding box center [912, 436] width 76 height 13
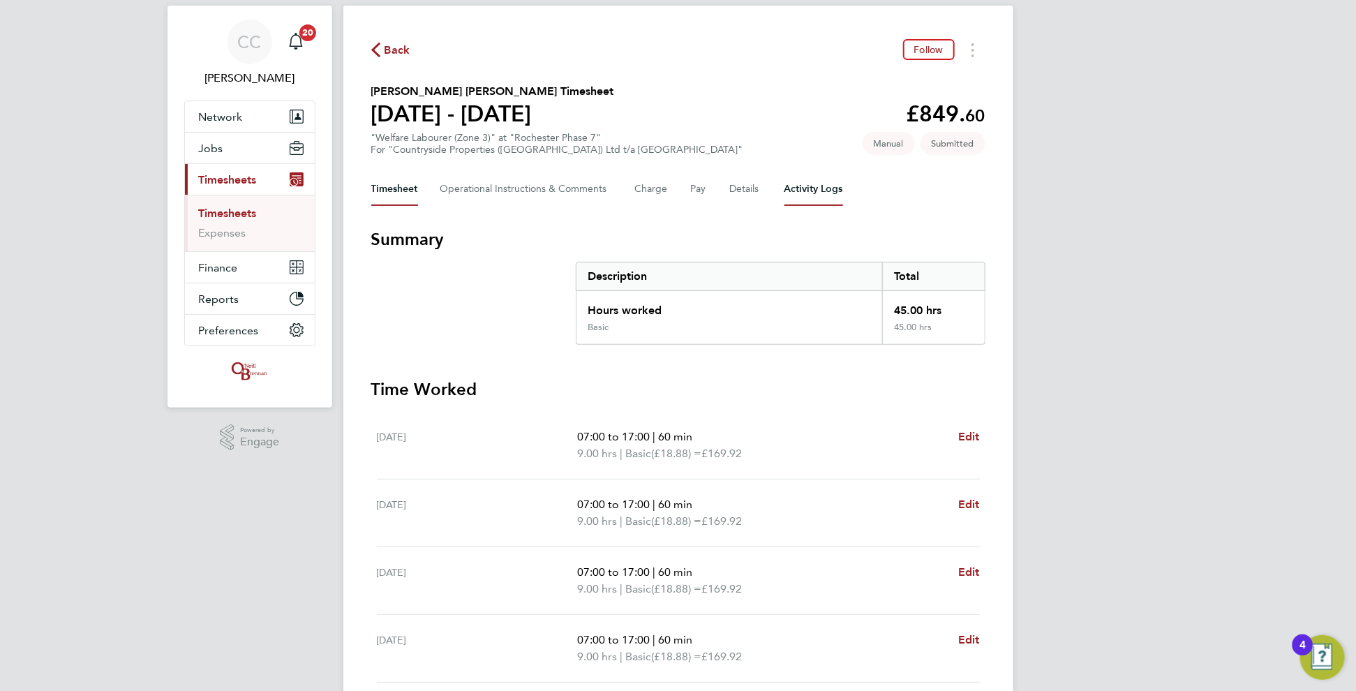
click at [800, 188] on Logs-tab "Activity Logs" at bounding box center [813, 188] width 59 height 33
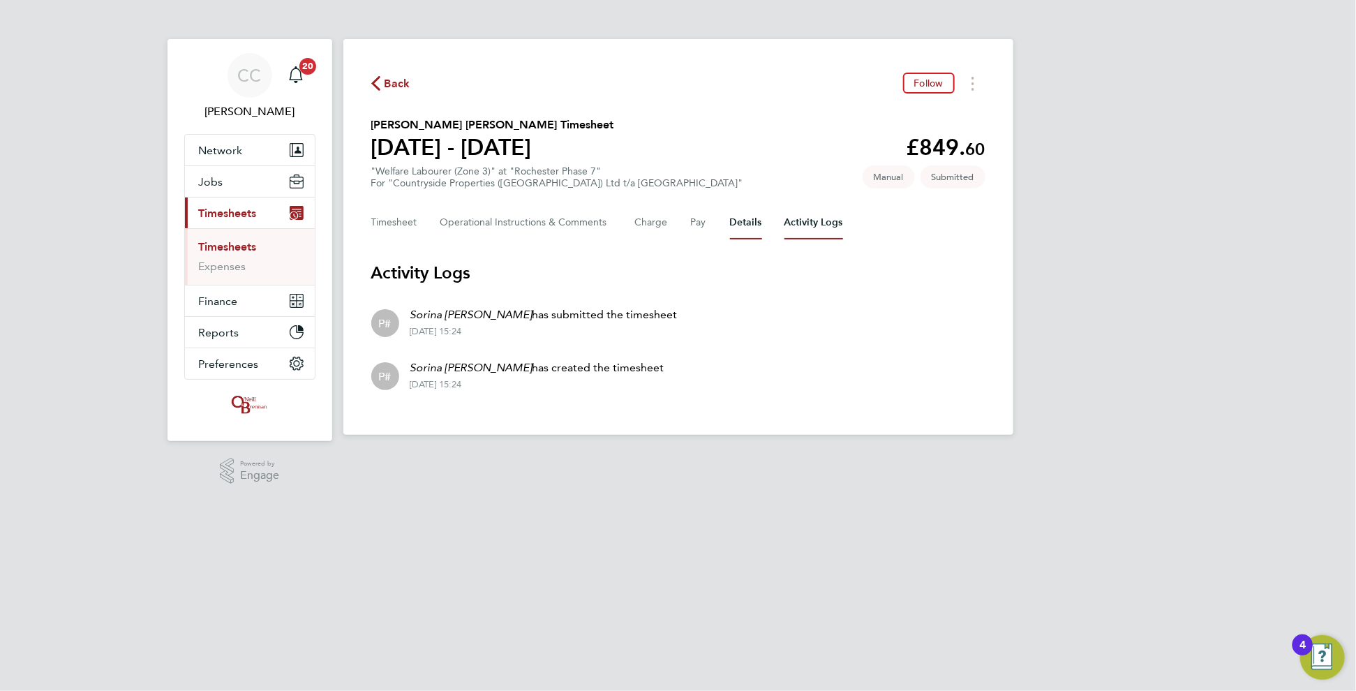
click at [737, 225] on button "Details" at bounding box center [746, 222] width 32 height 33
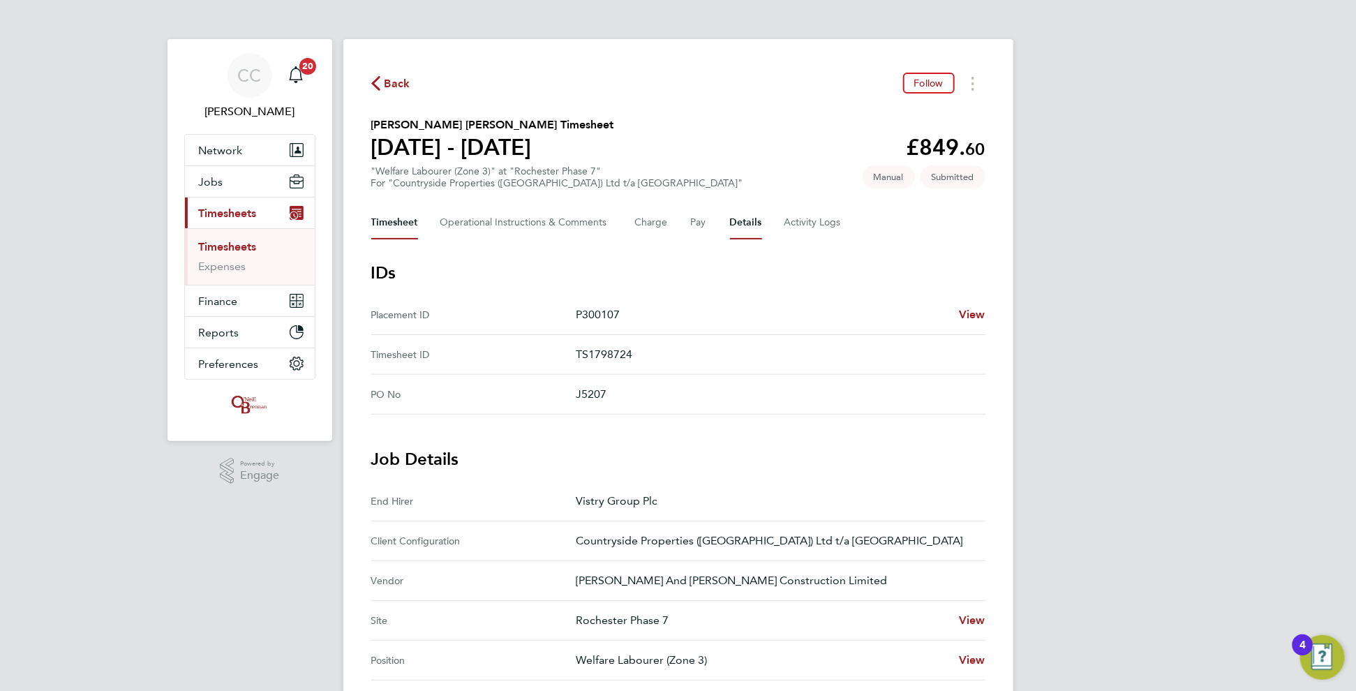
click at [405, 209] on button "Timesheet" at bounding box center [394, 222] width 47 height 33
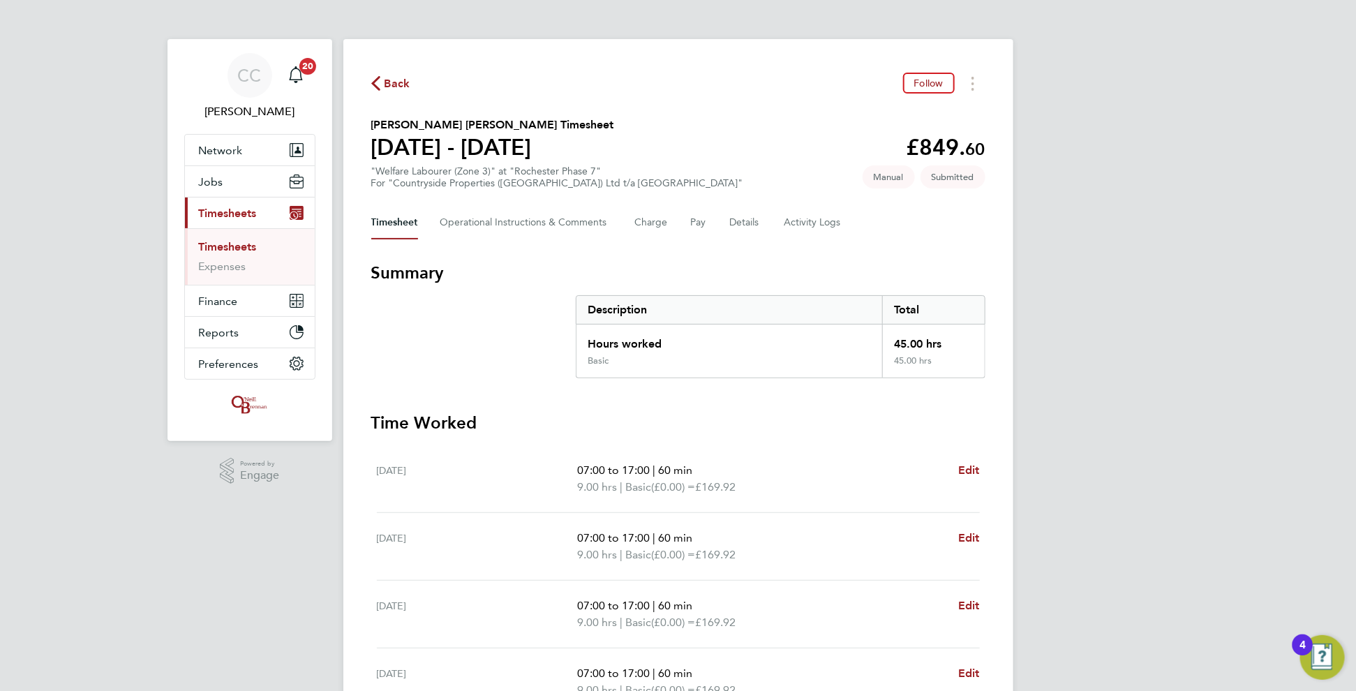
drag, startPoint x: 398, startPoint y: 80, endPoint x: 1346, endPoint y: 155, distance: 951.2
click at [397, 81] on span "Back" at bounding box center [397, 83] width 26 height 17
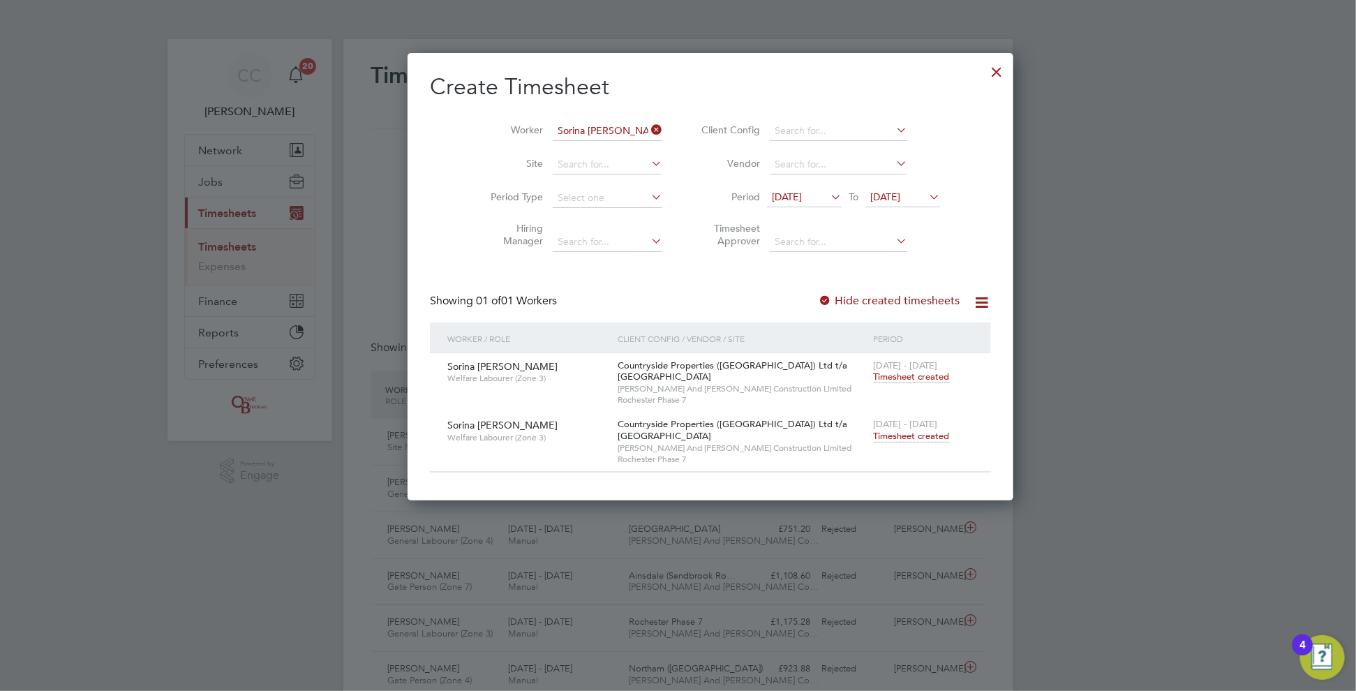
scroll to position [35, 121]
click at [648, 130] on icon at bounding box center [648, 130] width 0 height 20
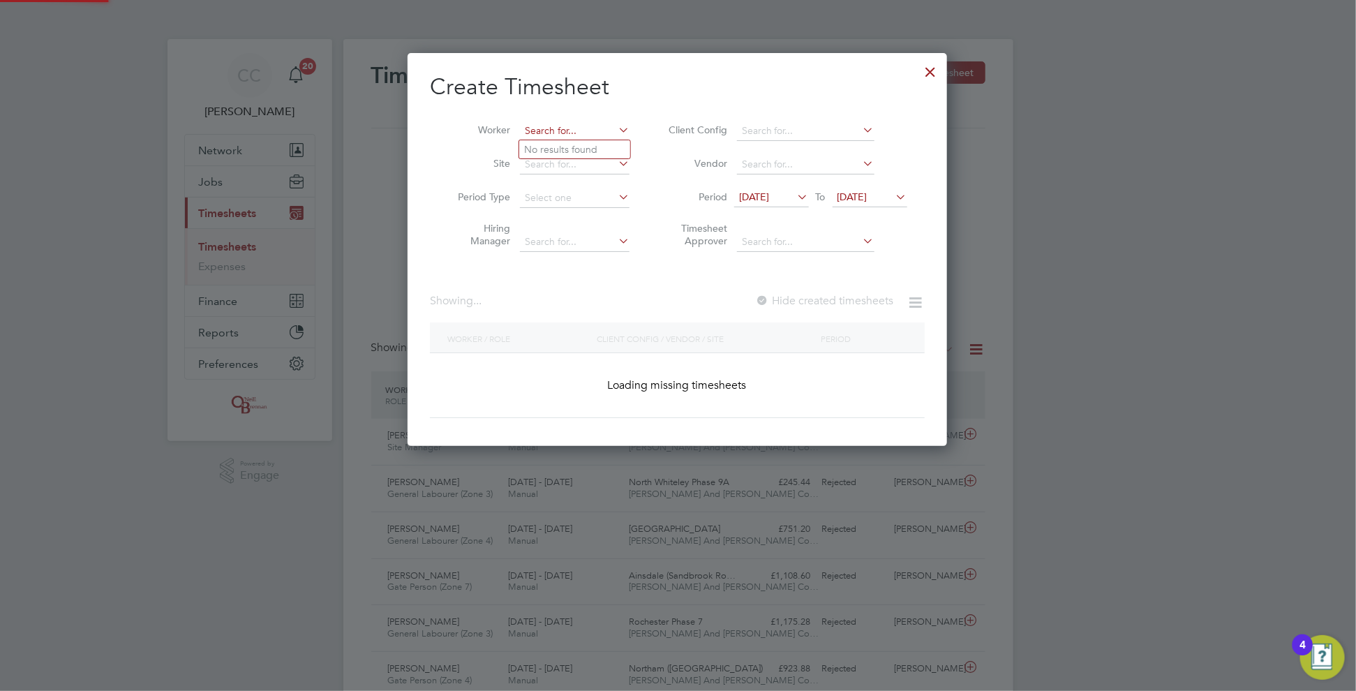
click at [597, 123] on input at bounding box center [575, 131] width 110 height 20
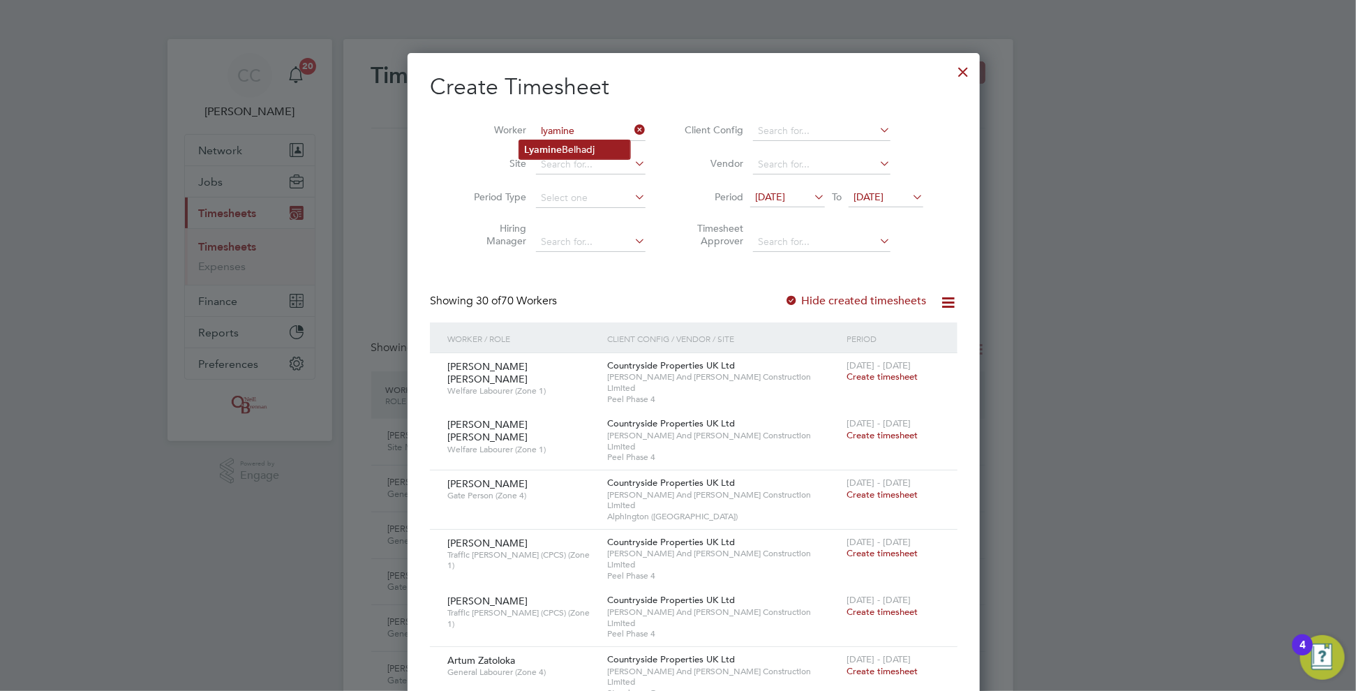
click at [586, 145] on li "[PERSON_NAME]" at bounding box center [574, 149] width 111 height 19
type input "[PERSON_NAME]"
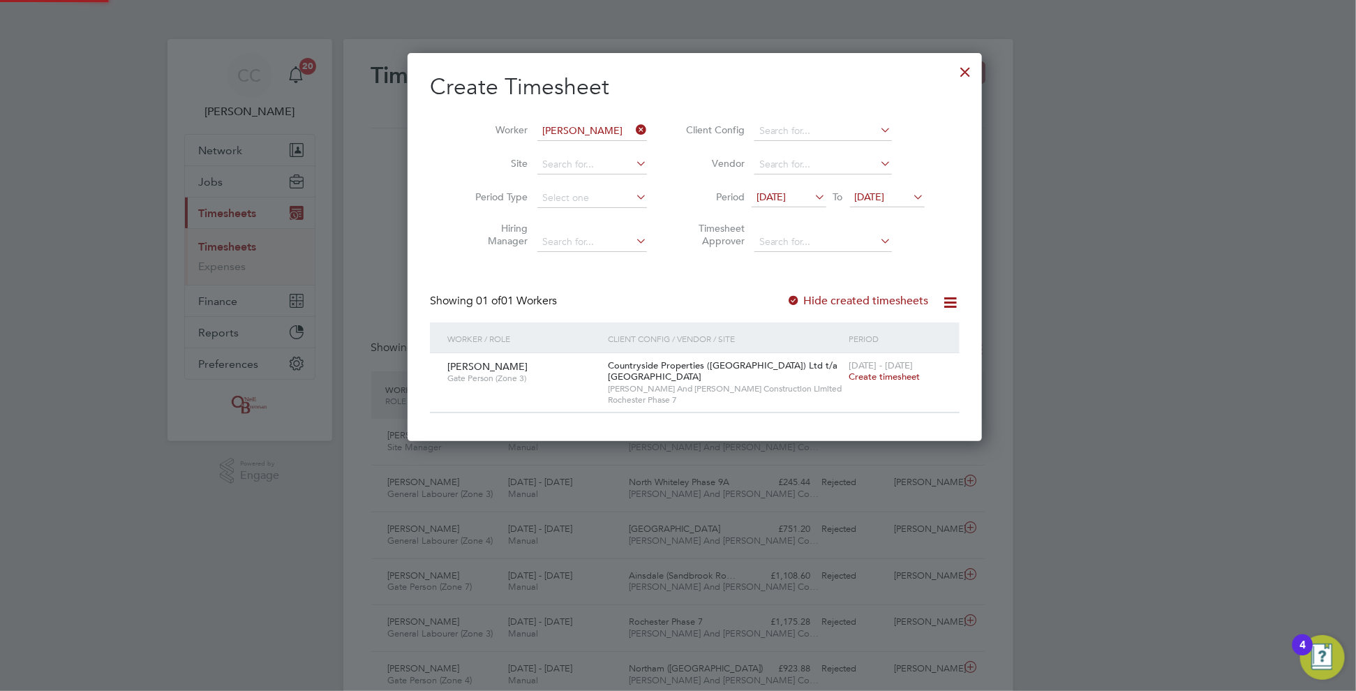
scroll to position [387, 540]
click at [856, 379] on span "Create timesheet" at bounding box center [883, 376] width 71 height 12
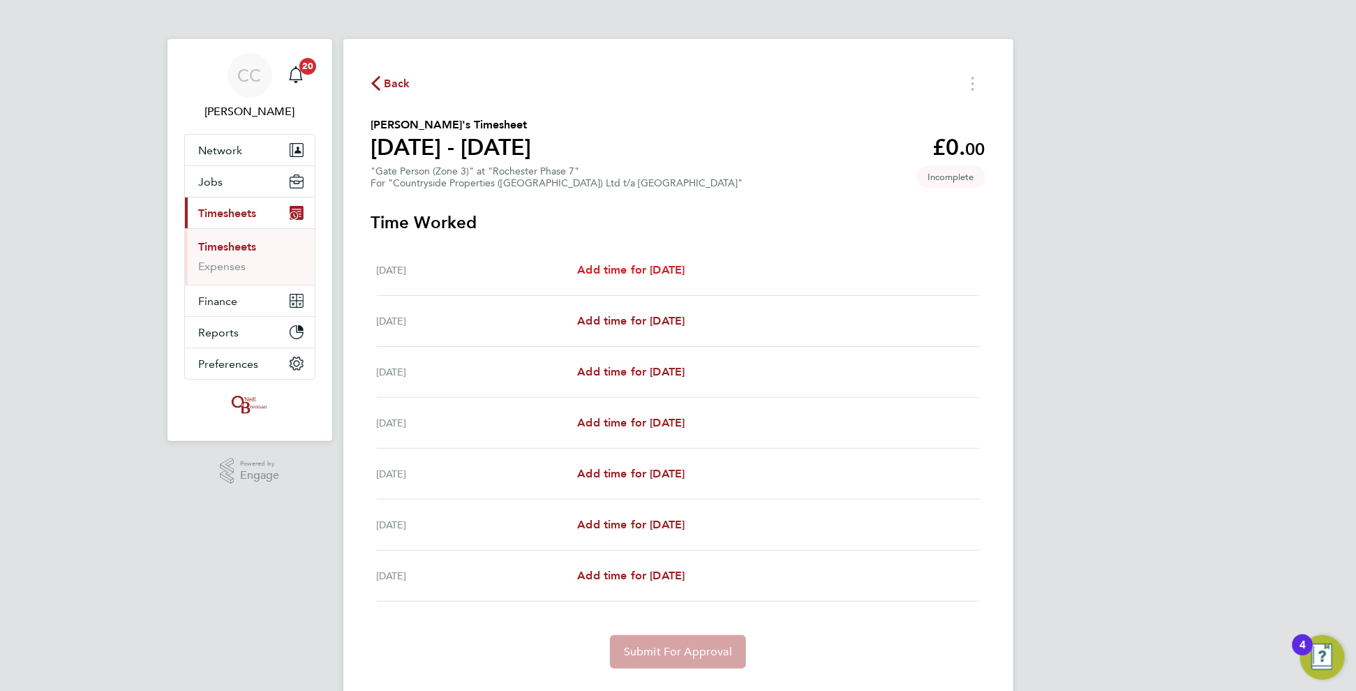
click at [678, 264] on span "Add time for [DATE]" at bounding box center [630, 269] width 107 height 13
select select "30"
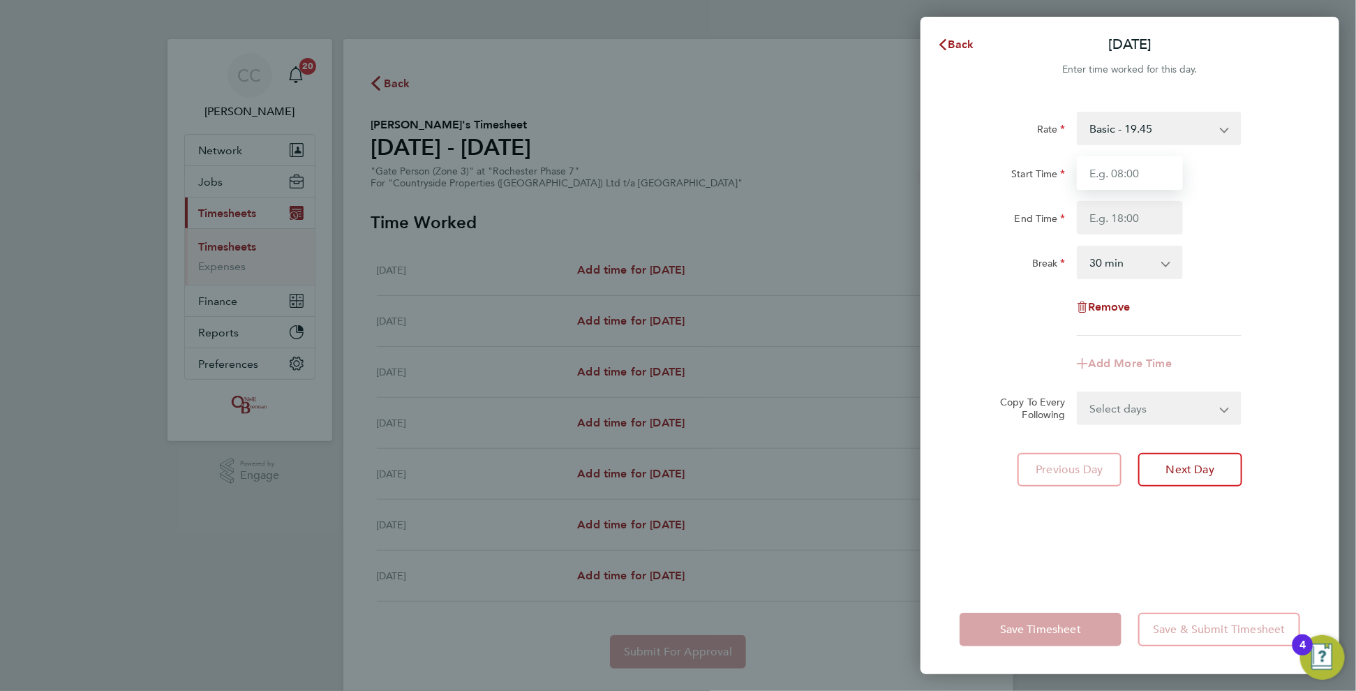
click at [1141, 169] on input "Start Time" at bounding box center [1130, 172] width 106 height 33
type input "08:00"
type input "17:00"
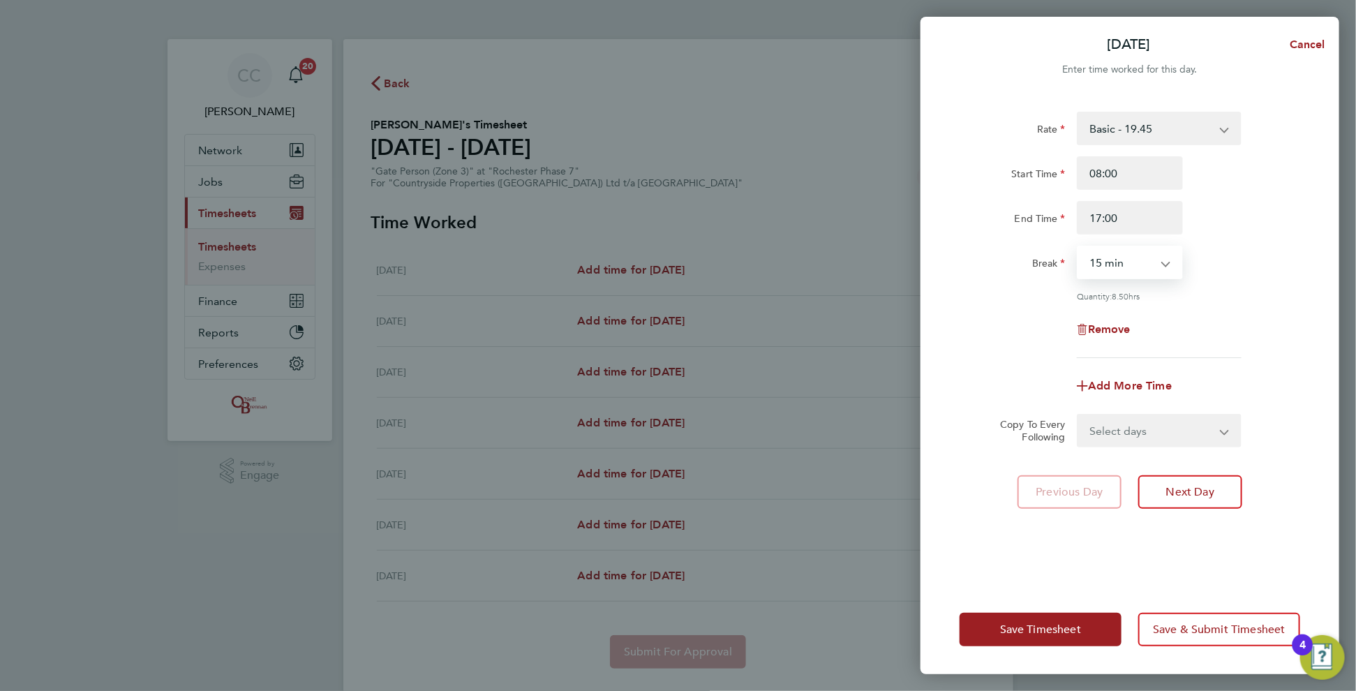
select select "0"
click at [1102, 430] on select "Select days Day Weekday (Mon-Fri) Weekend (Sat-Sun) [DATE] [DATE] [DATE] [DATE]…" at bounding box center [1151, 430] width 147 height 31
select select "WEEKDAY"
click at [1078, 415] on select "Select days Day Weekday (Mon-Fri) Weekend (Sat-Sun) [DATE] [DATE] [DATE] [DATE]…" at bounding box center [1151, 430] width 147 height 31
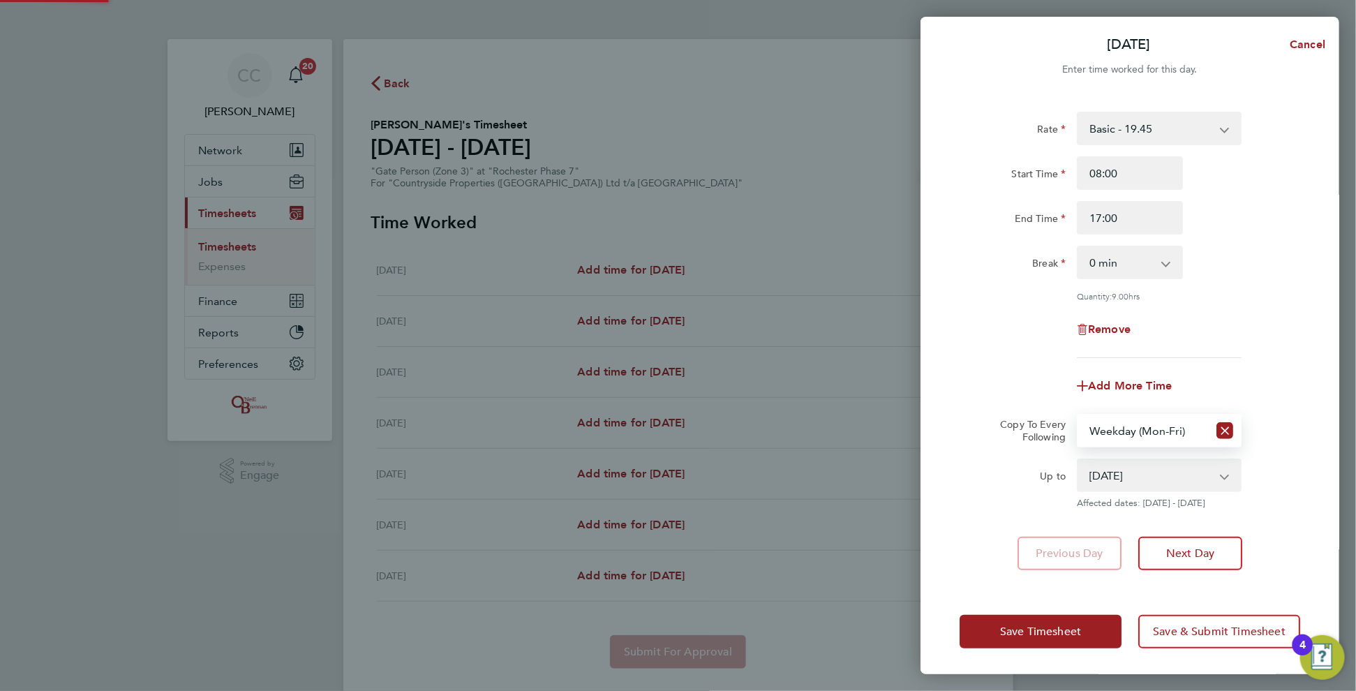
click at [1116, 474] on select "[DATE] [DATE] [DATE] [DATE] [DATE] [DATE]" at bounding box center [1150, 475] width 145 height 31
select select "[DATE]"
click at [1078, 460] on select "[DATE] [DATE] [DATE] [DATE] [DATE] [DATE]" at bounding box center [1150, 475] width 145 height 31
click at [1061, 631] on span "Save Timesheet" at bounding box center [1040, 631] width 81 height 14
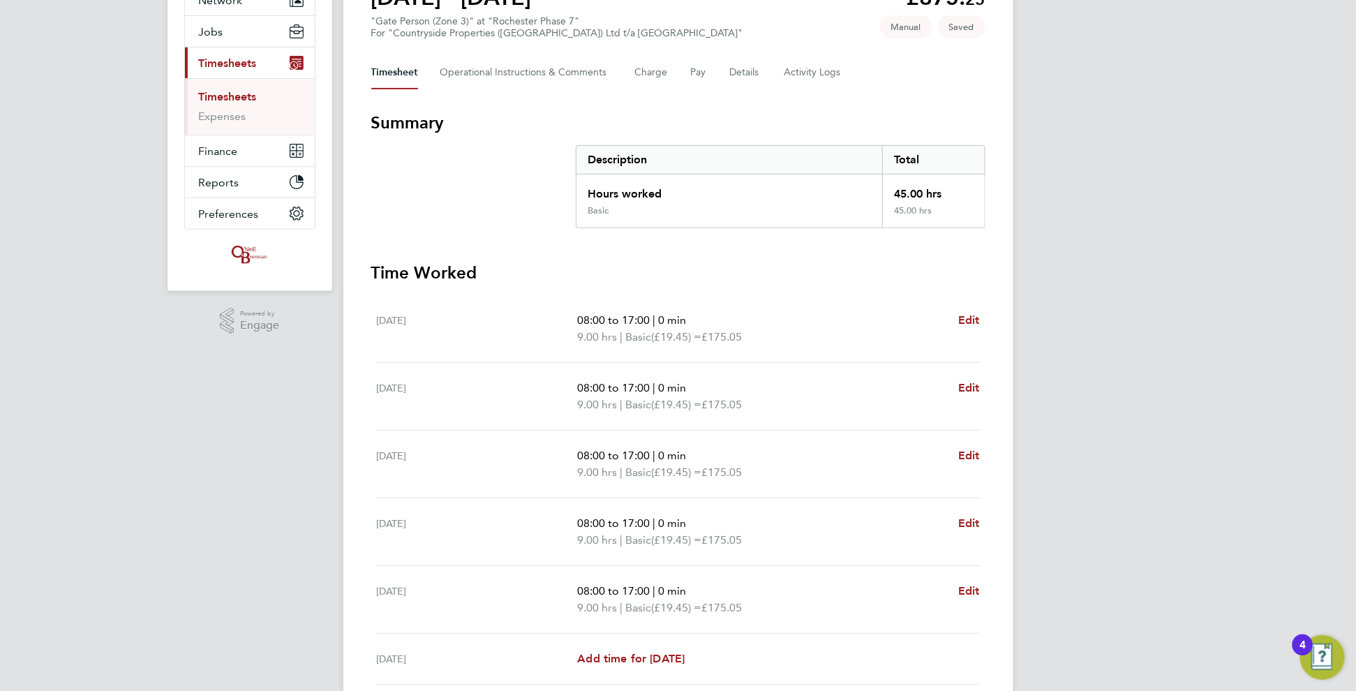
scroll to position [314, 0]
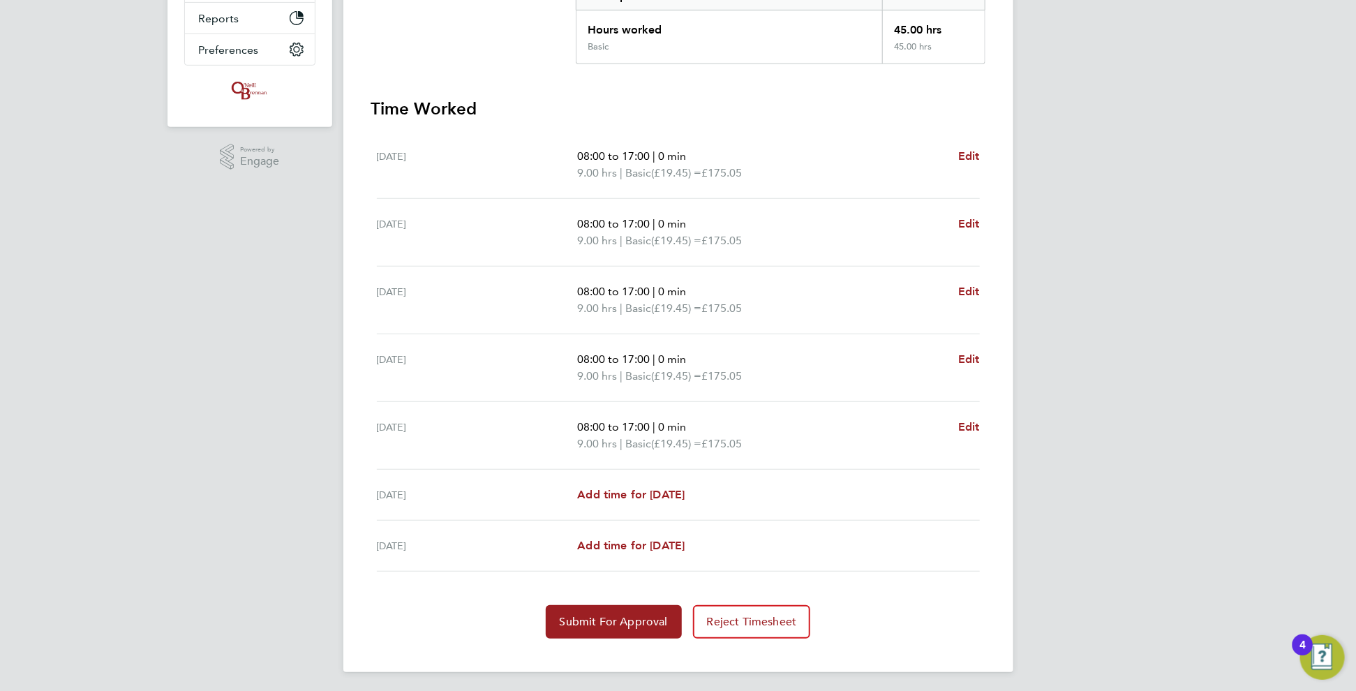
click at [662, 500] on div "[DATE] Add time for [DATE] Add time for [DATE]" at bounding box center [678, 495] width 603 height 51
click at [684, 497] on span "Add time for [DATE]" at bounding box center [630, 494] width 107 height 13
select select "30"
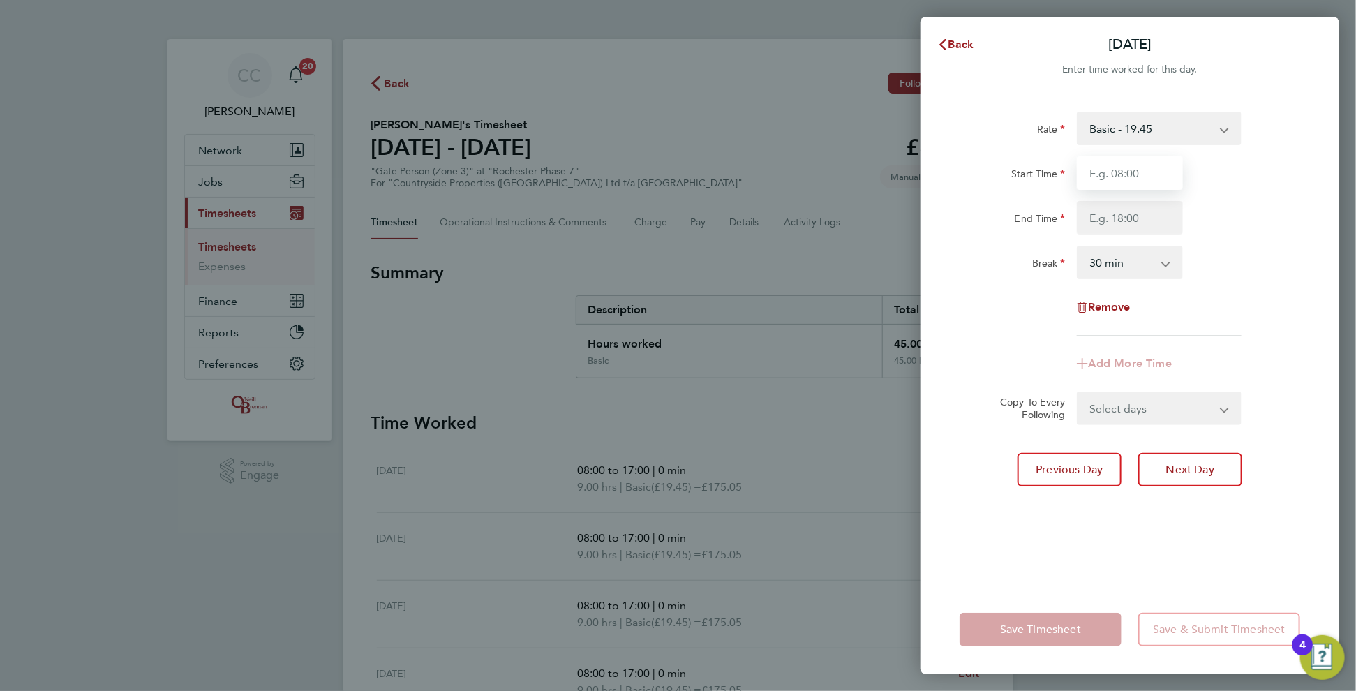
click at [1128, 160] on input "Start Time" at bounding box center [1130, 172] width 106 height 33
type input "08:00"
type input "16:00"
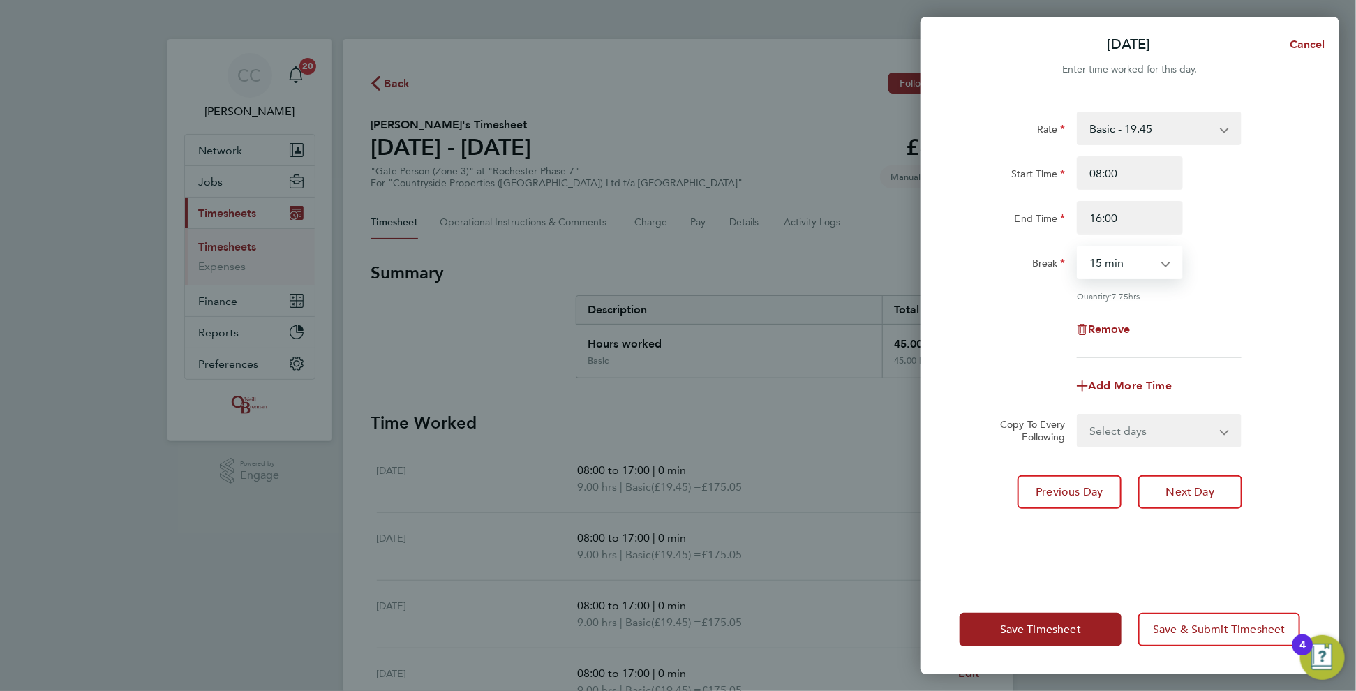
select select "0"
click at [1088, 627] on button "Save Timesheet" at bounding box center [1040, 629] width 162 height 33
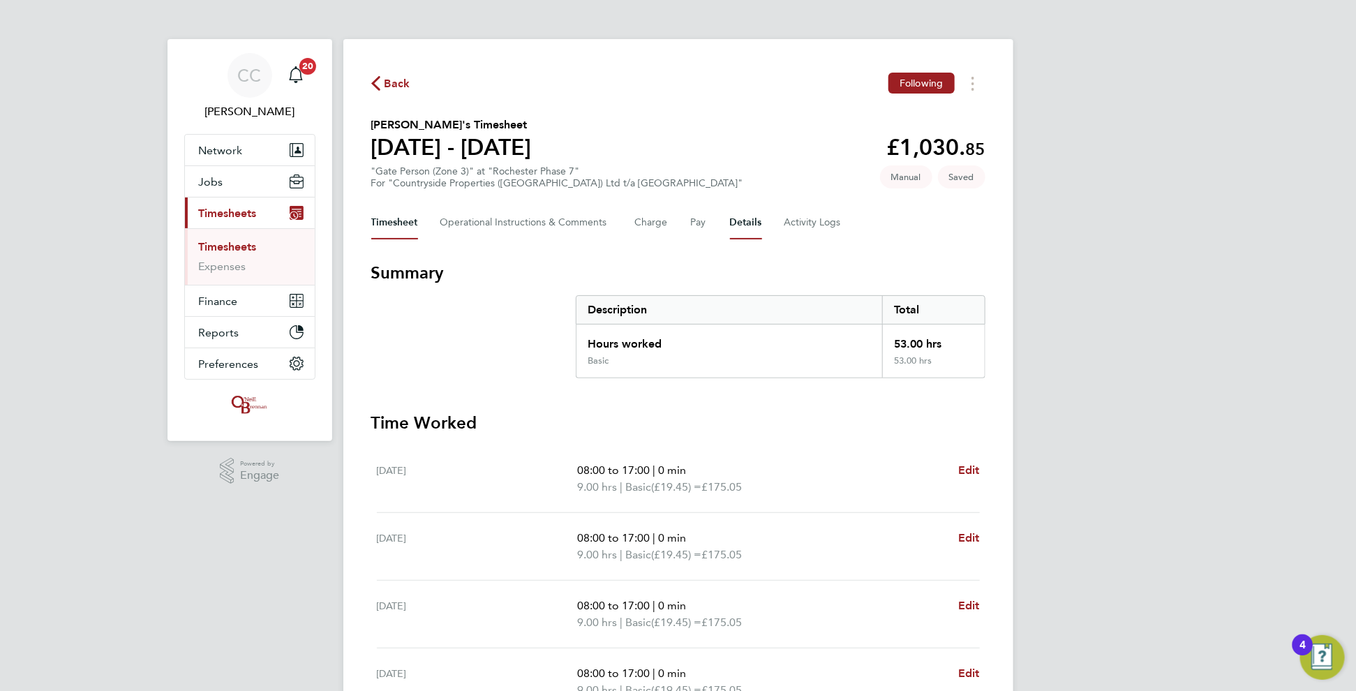
click at [737, 213] on button "Details" at bounding box center [746, 222] width 32 height 33
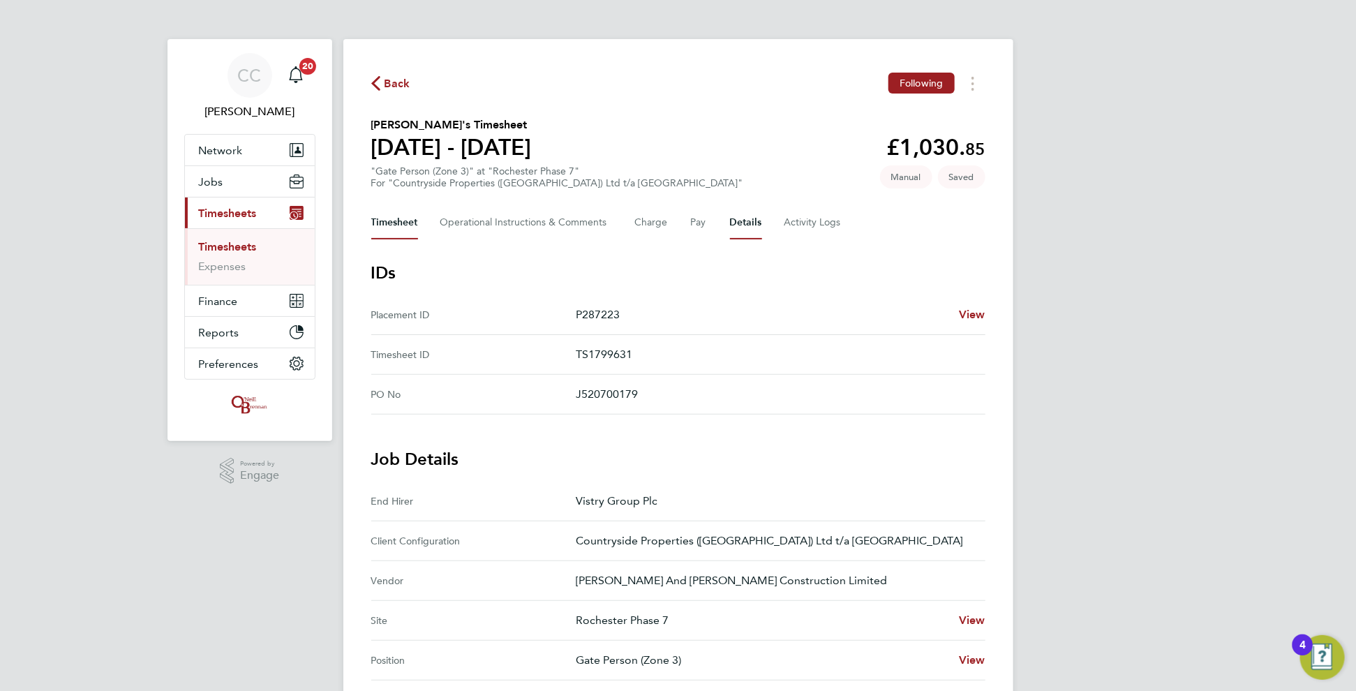
click at [391, 224] on button "Timesheet" at bounding box center [394, 222] width 47 height 33
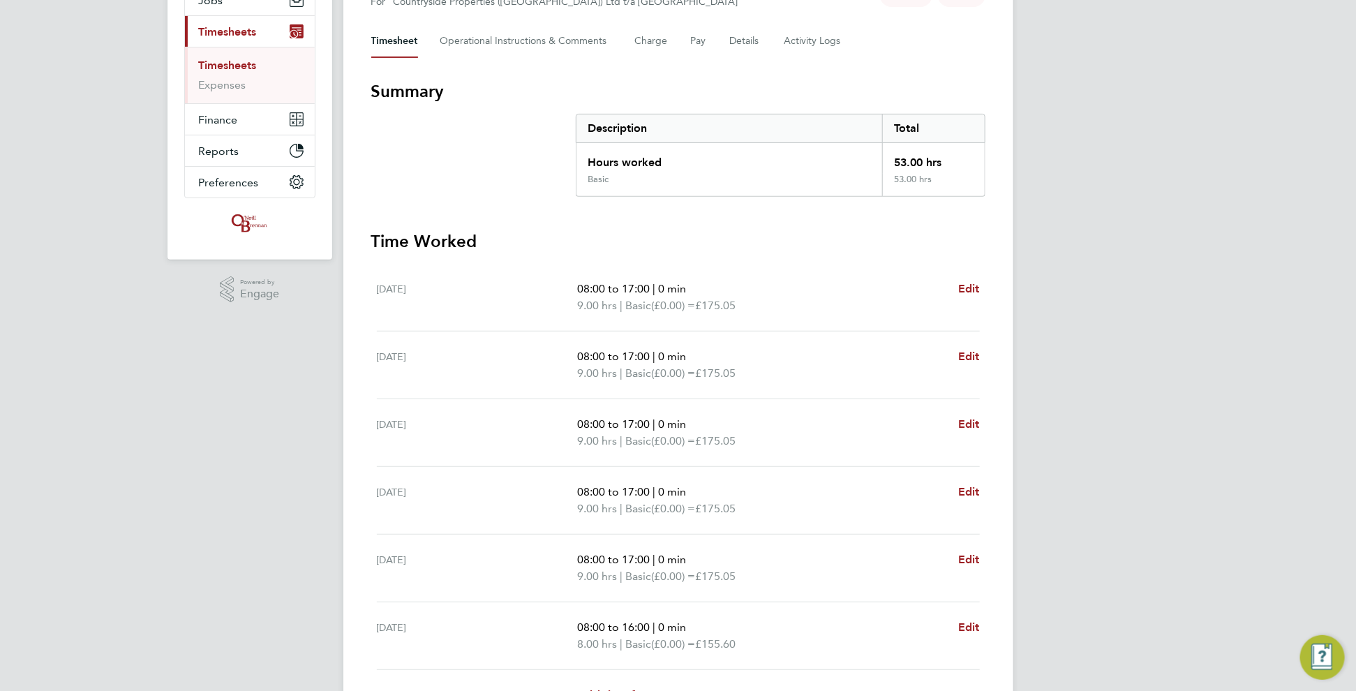
scroll to position [331, 0]
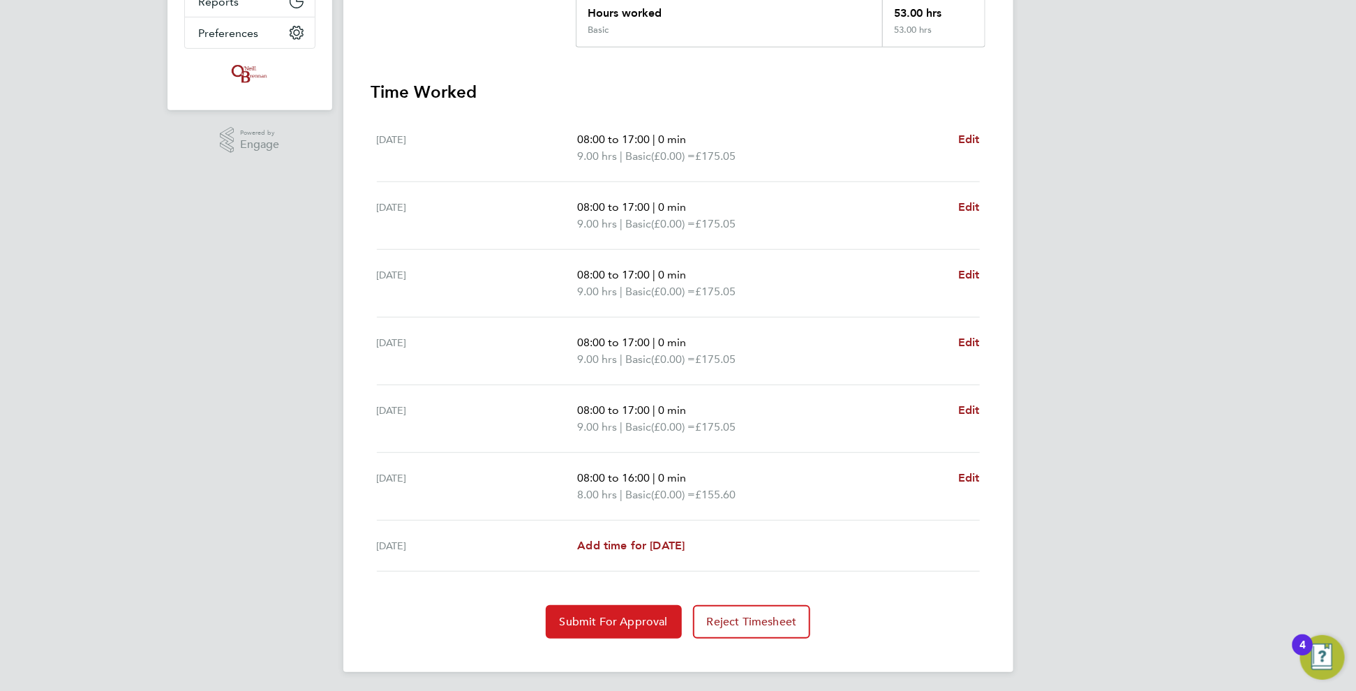
click at [627, 615] on span "Submit For Approval" at bounding box center [614, 622] width 108 height 14
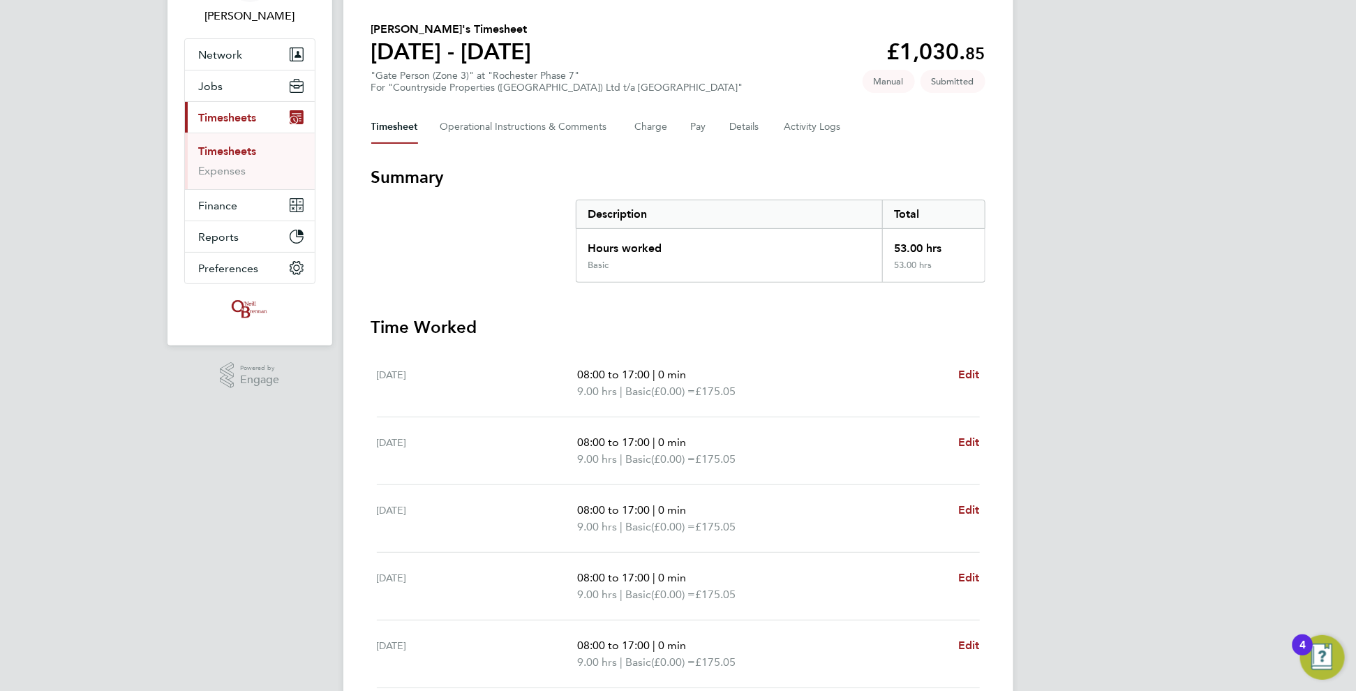
scroll to position [0, 0]
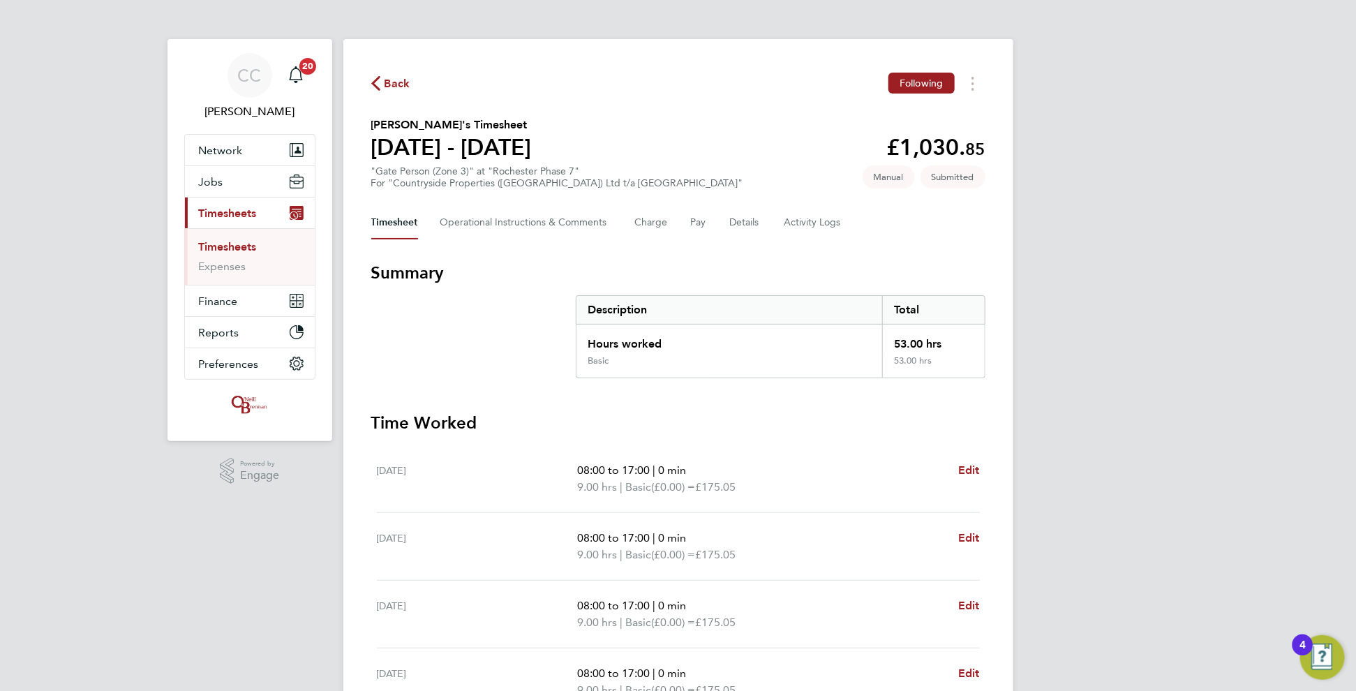
click at [389, 91] on span "Back" at bounding box center [397, 83] width 26 height 17
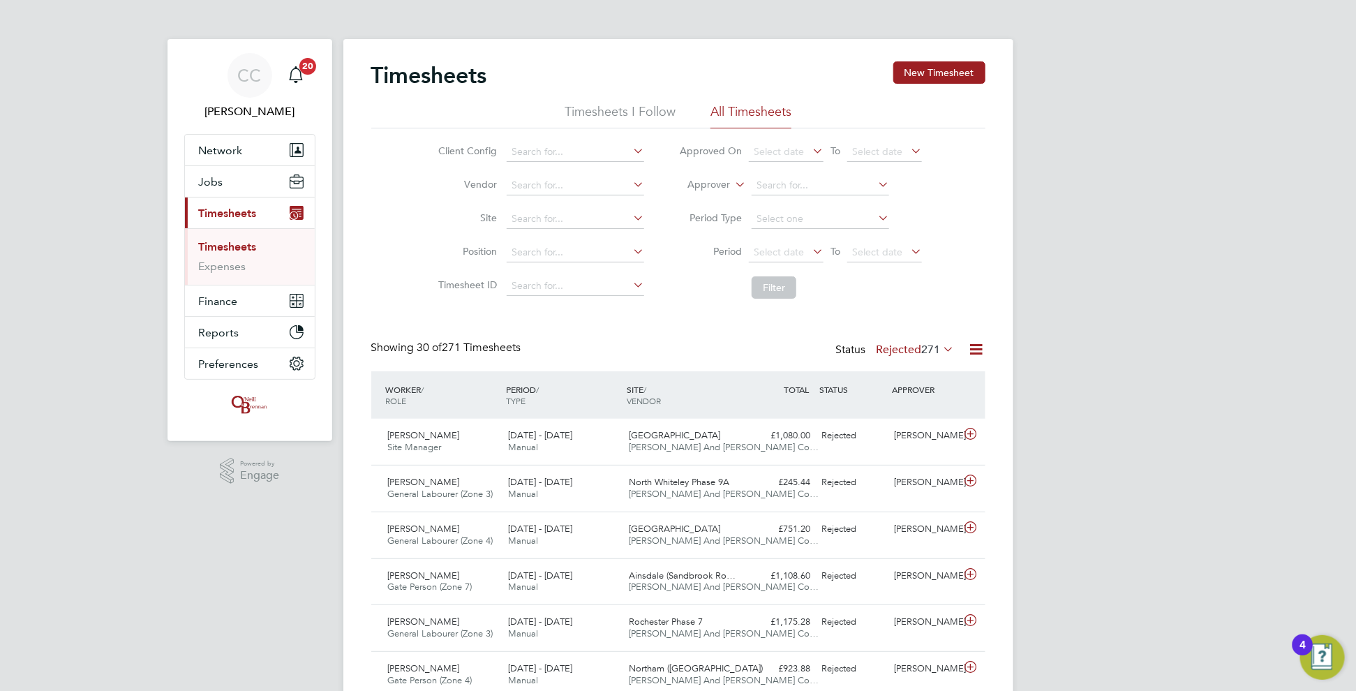
scroll to position [35, 121]
